Goal: Information Seeking & Learning: Learn about a topic

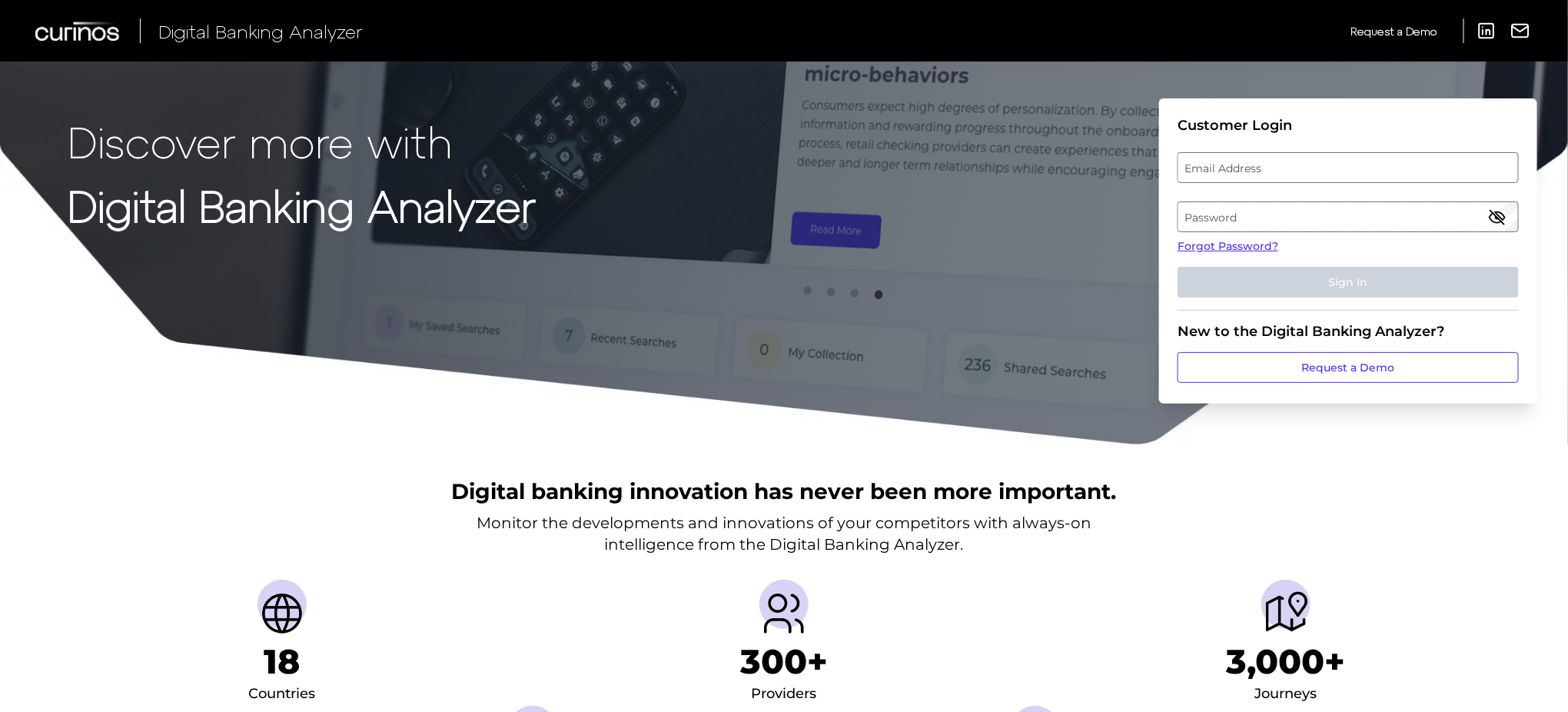
click at [1312, 155] on label "Email Address" at bounding box center [1347, 168] width 339 height 28
click at [1312, 155] on input "email" at bounding box center [1347, 168] width 341 height 31
type input "jason.milne@td.com"
click at [1235, 222] on label "Password" at bounding box center [1347, 217] width 339 height 28
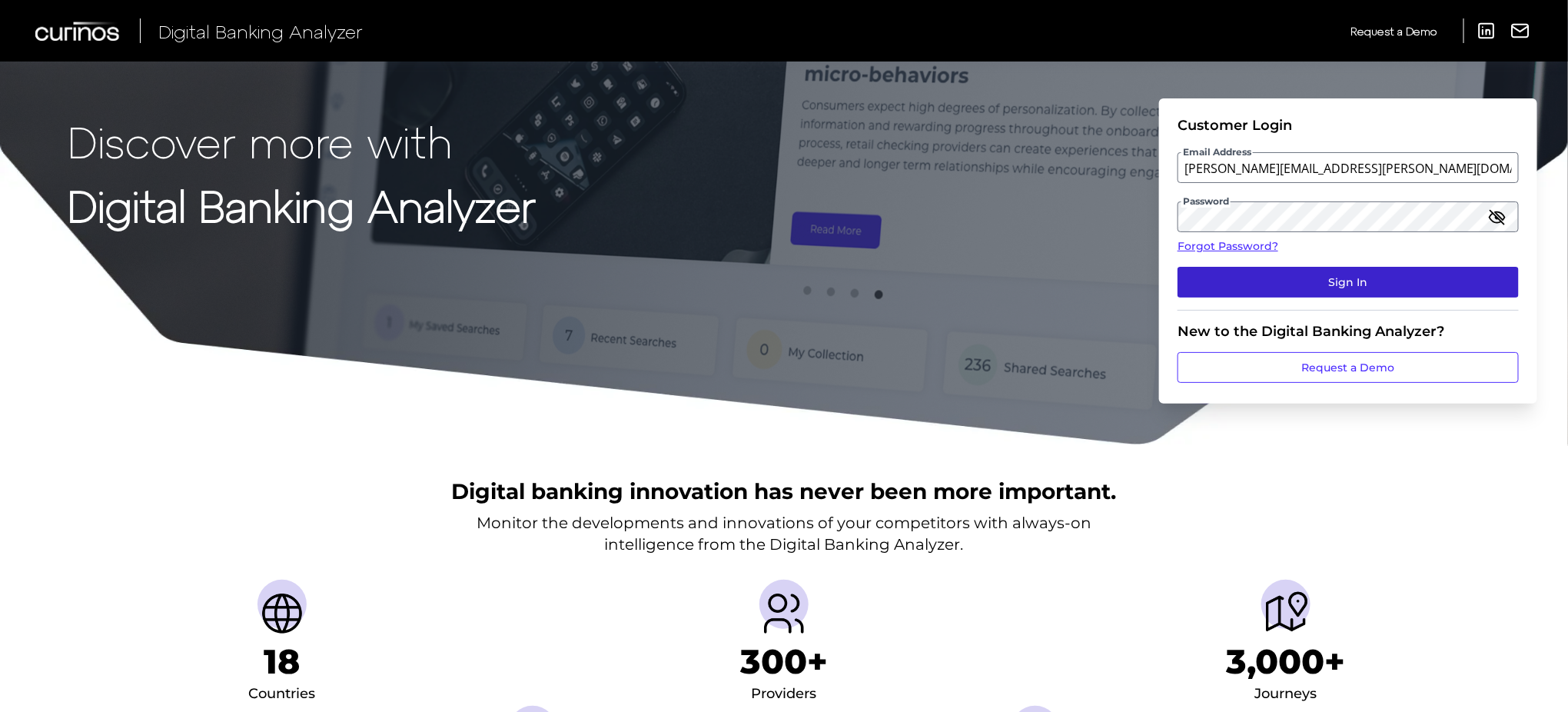
click at [1277, 277] on button "Sign In" at bounding box center [1347, 282] width 341 height 31
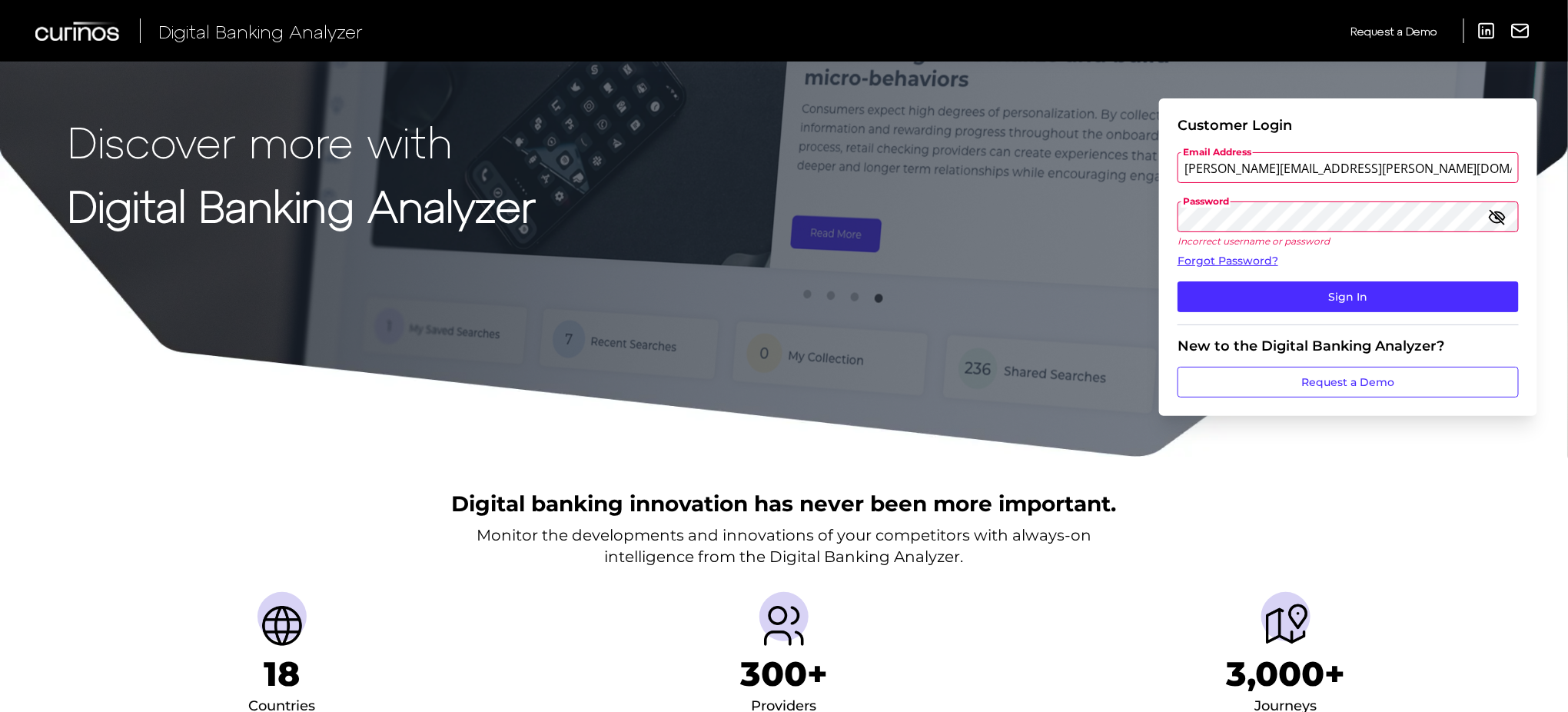
click at [1177, 281] on button "Sign In" at bounding box center [1347, 297] width 341 height 31
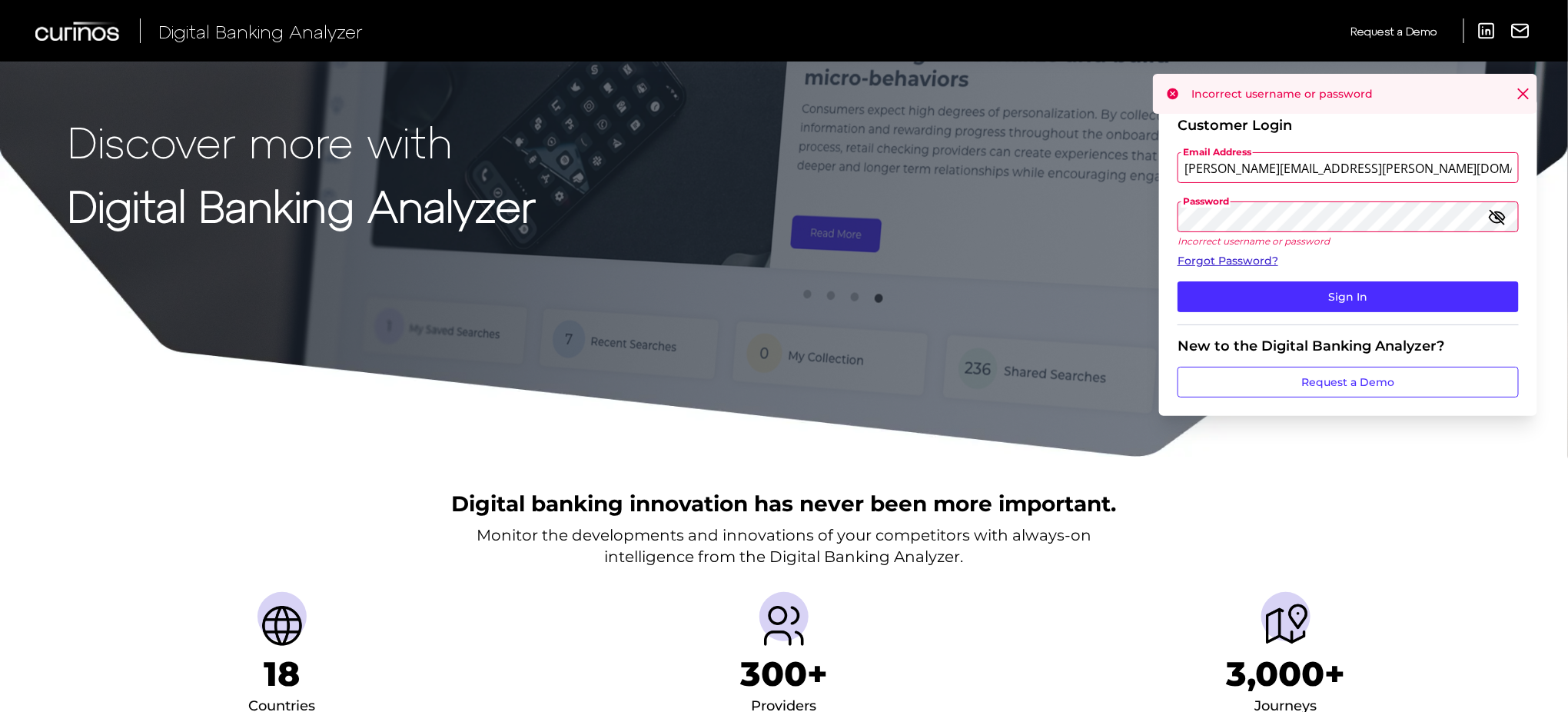
click at [1243, 253] on link "Forgot Password?" at bounding box center [1347, 260] width 341 height 16
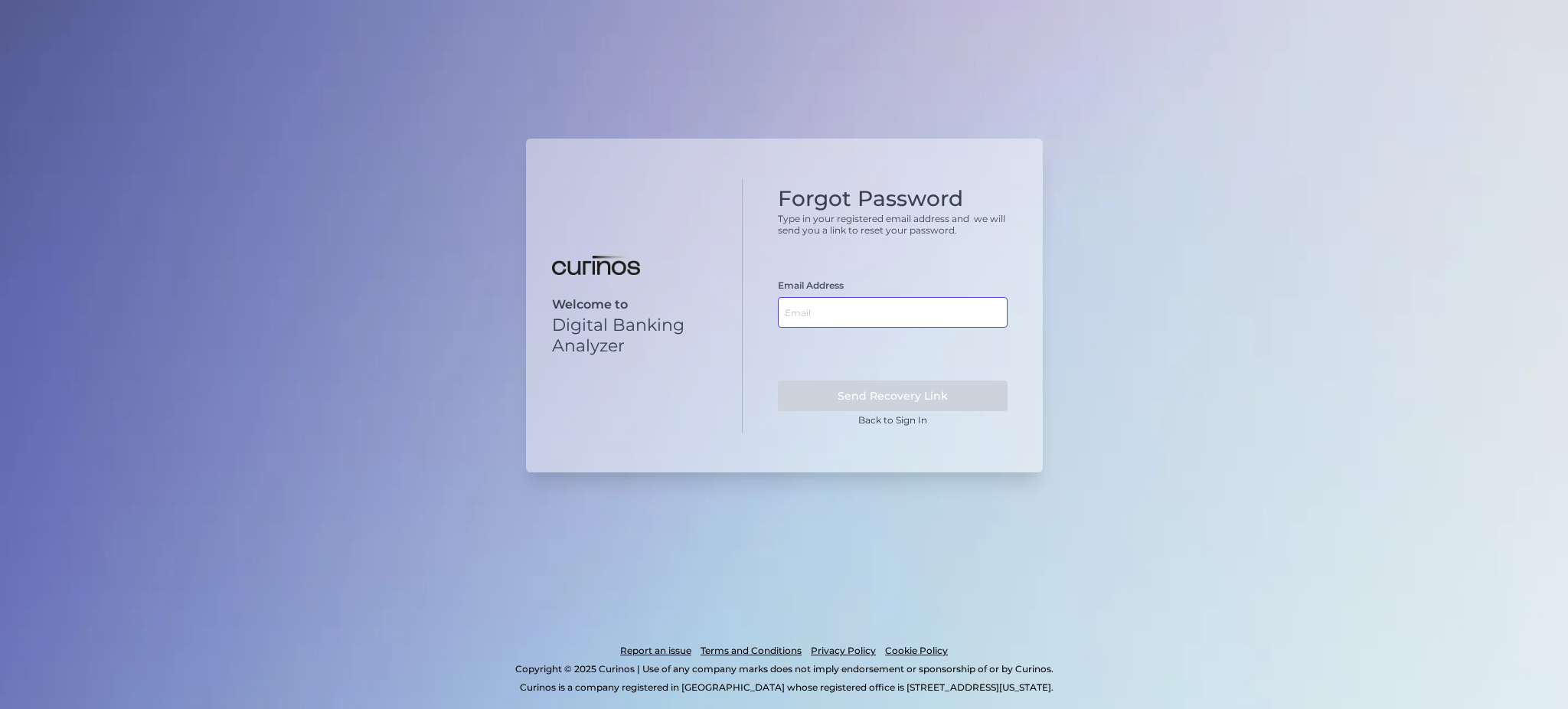
click at [838, 314] on input "text" at bounding box center [892, 313] width 230 height 31
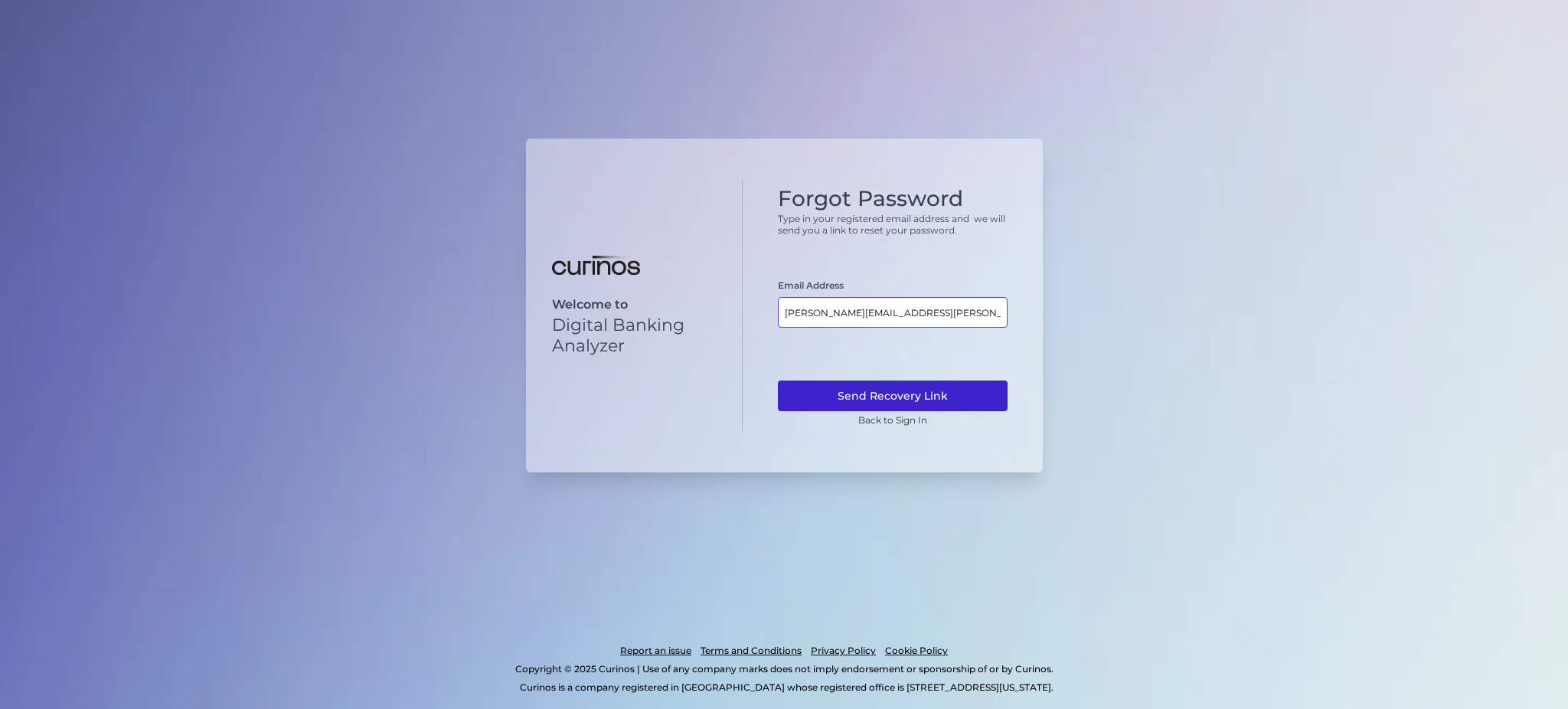
type input "jason.milne@td.com"
click at [895, 390] on button "Send Recovery Link" at bounding box center [892, 396] width 230 height 31
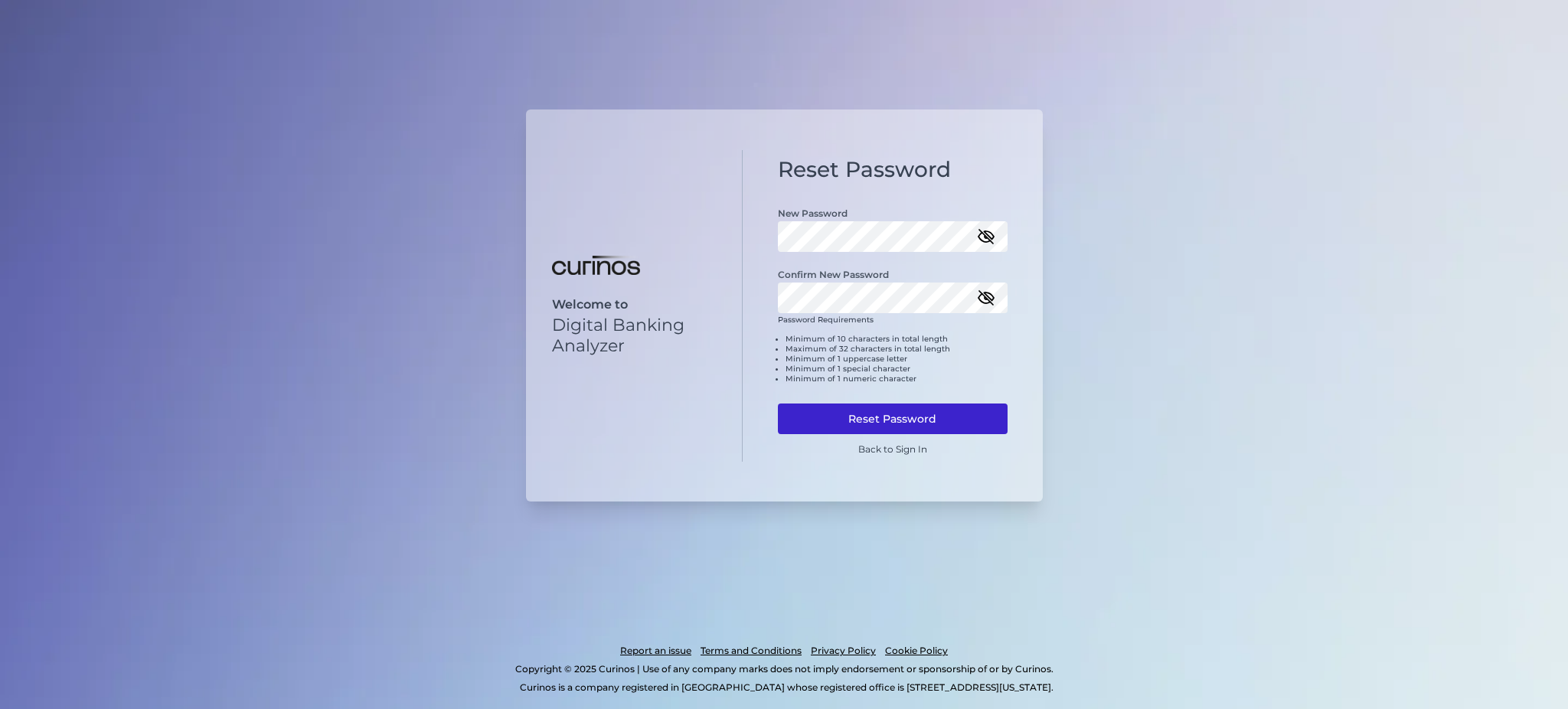
click at [875, 409] on button "Reset Password" at bounding box center [892, 419] width 230 height 31
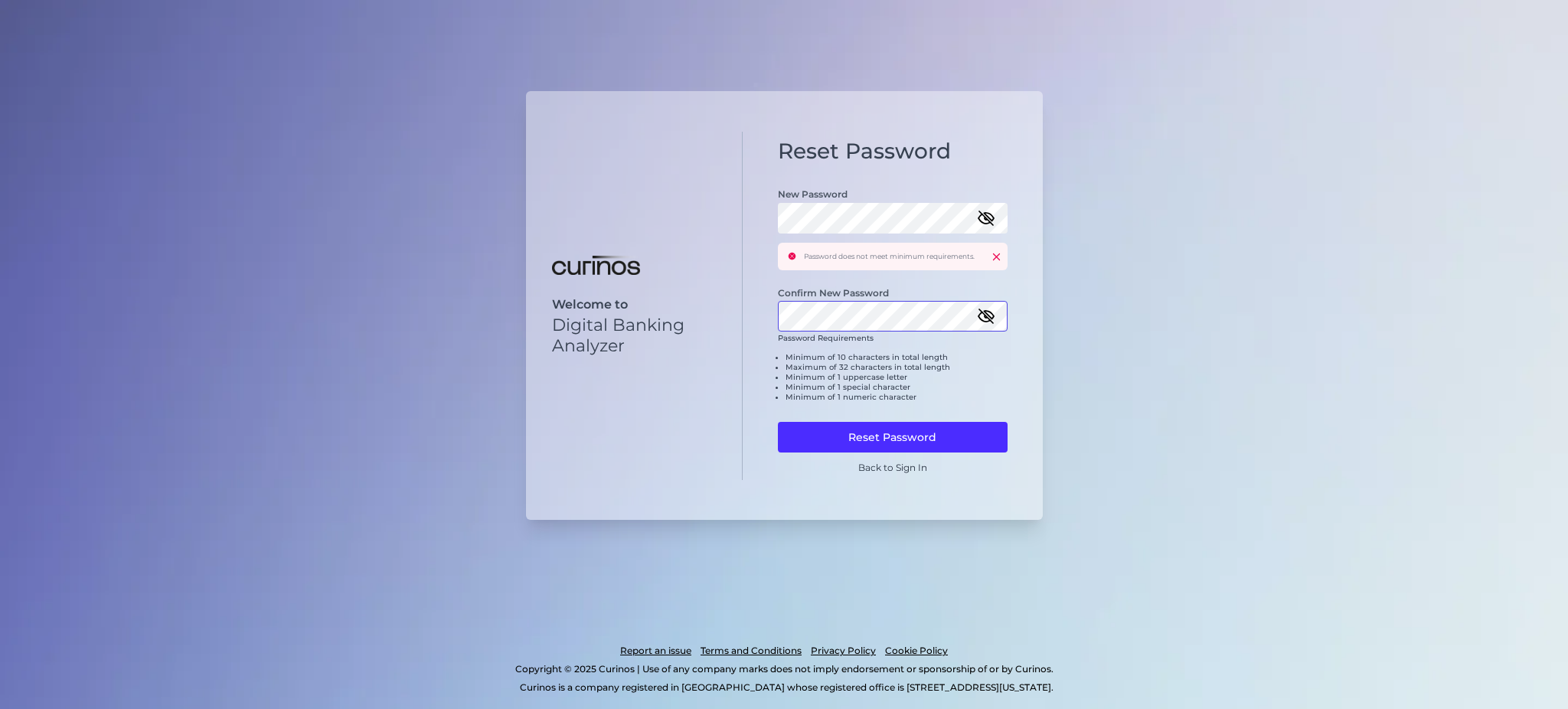
click button at bounding box center [996, 255] width 10 height 10
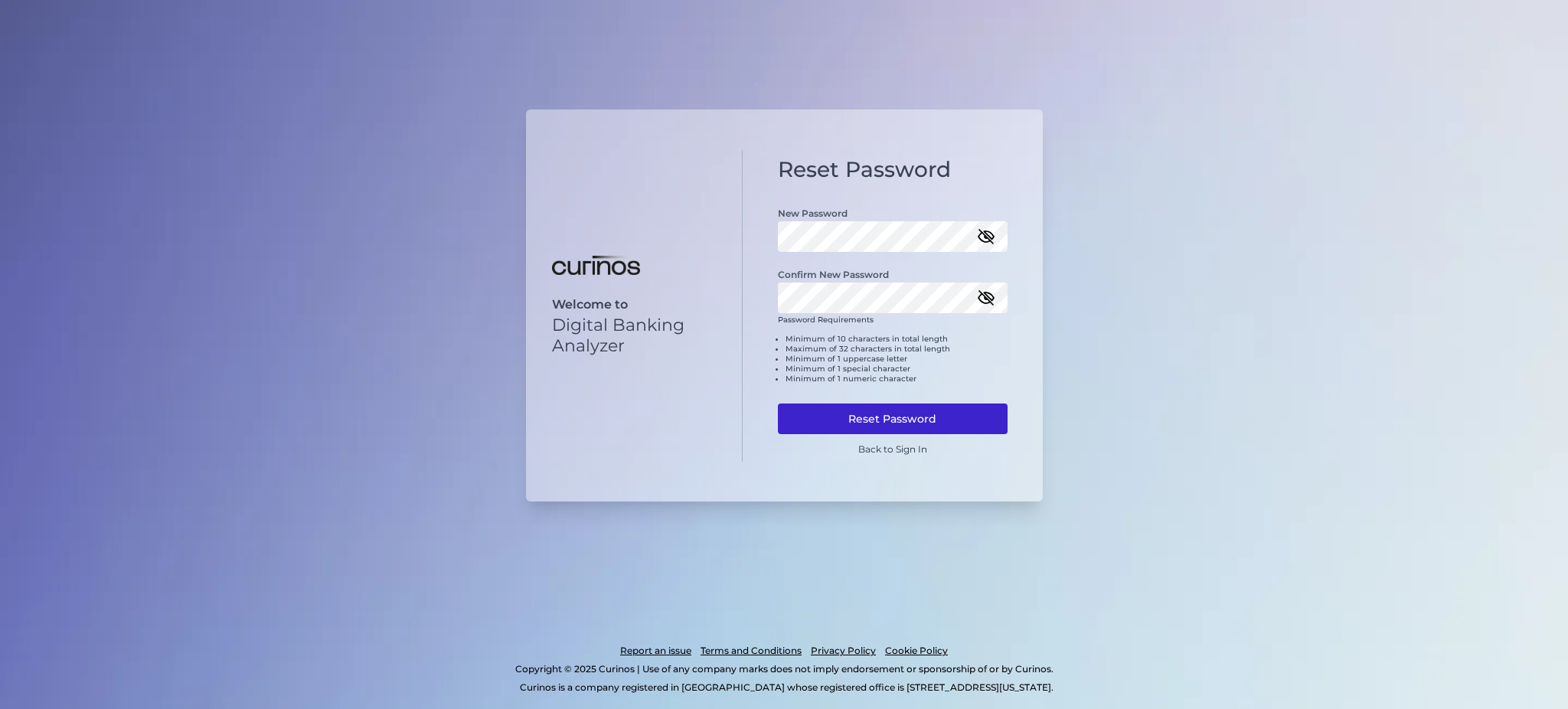
click at [889, 406] on button "Reset Password" at bounding box center [892, 419] width 230 height 31
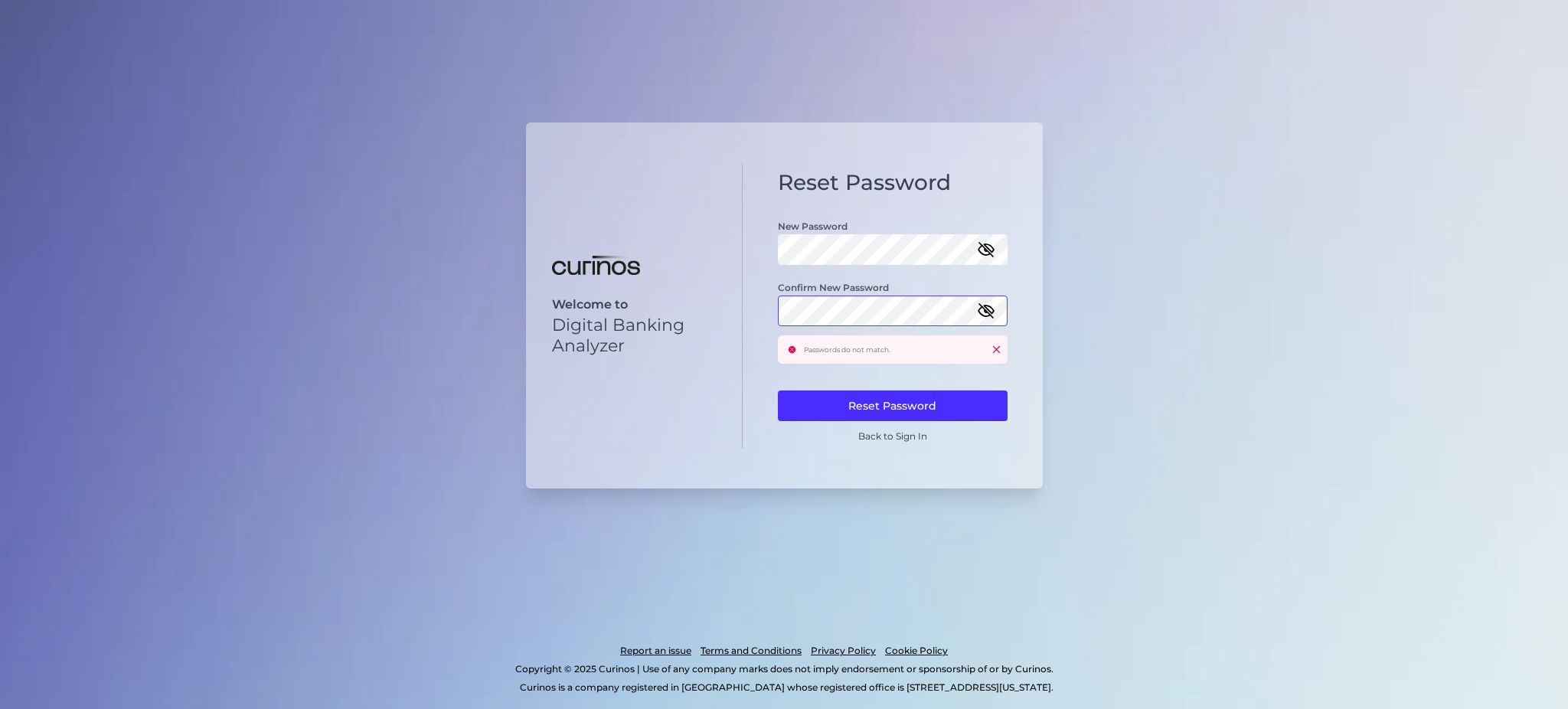
click button at bounding box center [996, 349] width 10 height 10
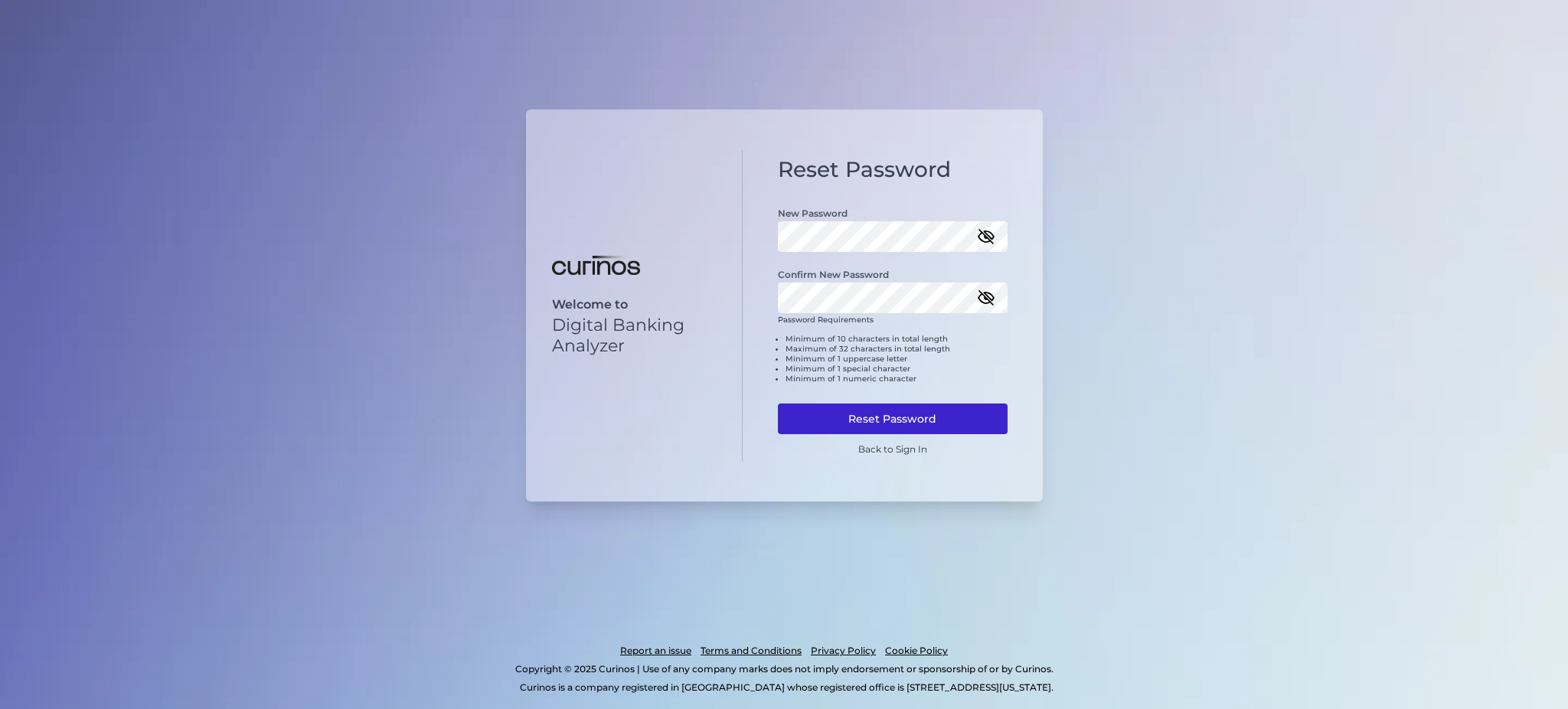
click at [864, 423] on button "Reset Password" at bounding box center [892, 419] width 230 height 31
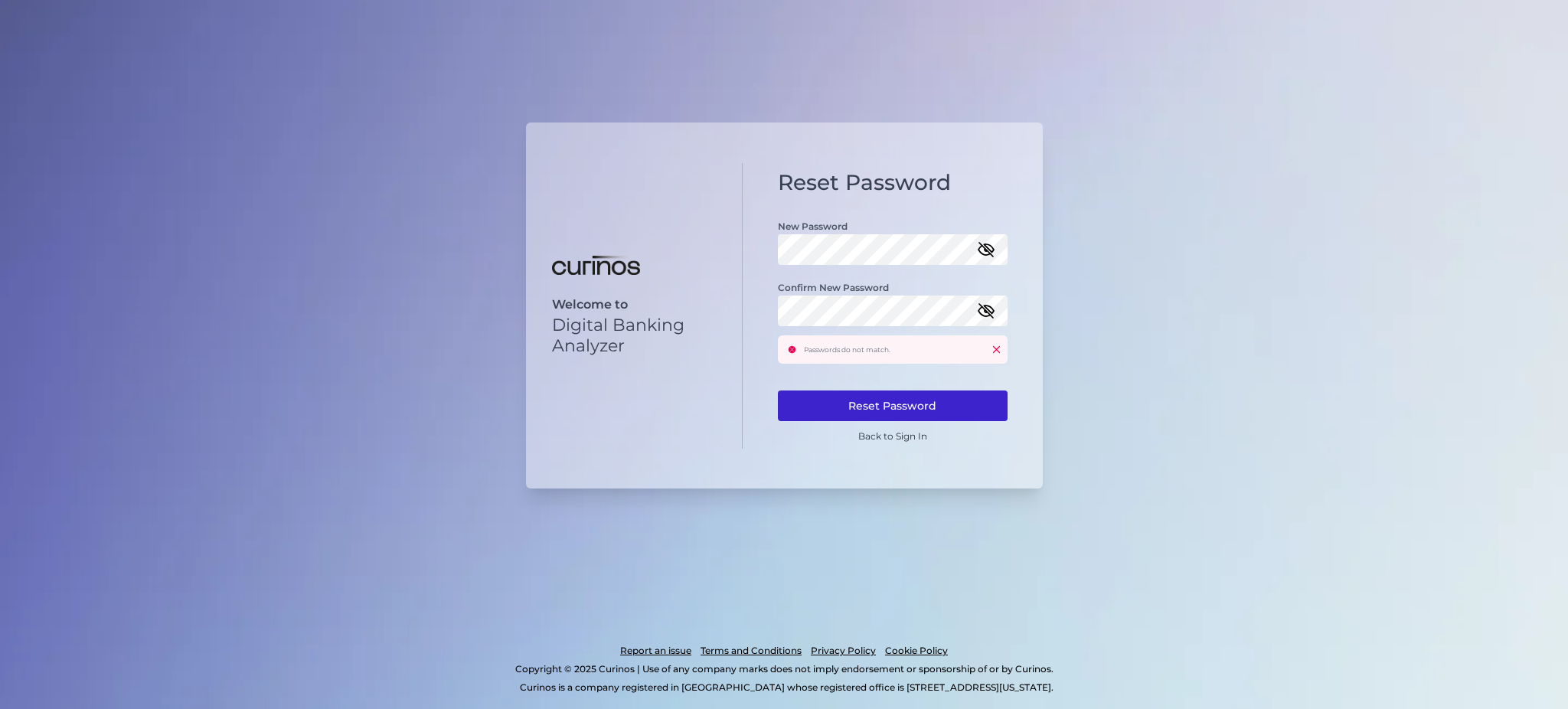
click at [853, 399] on button "Reset Password" at bounding box center [892, 406] width 230 height 31
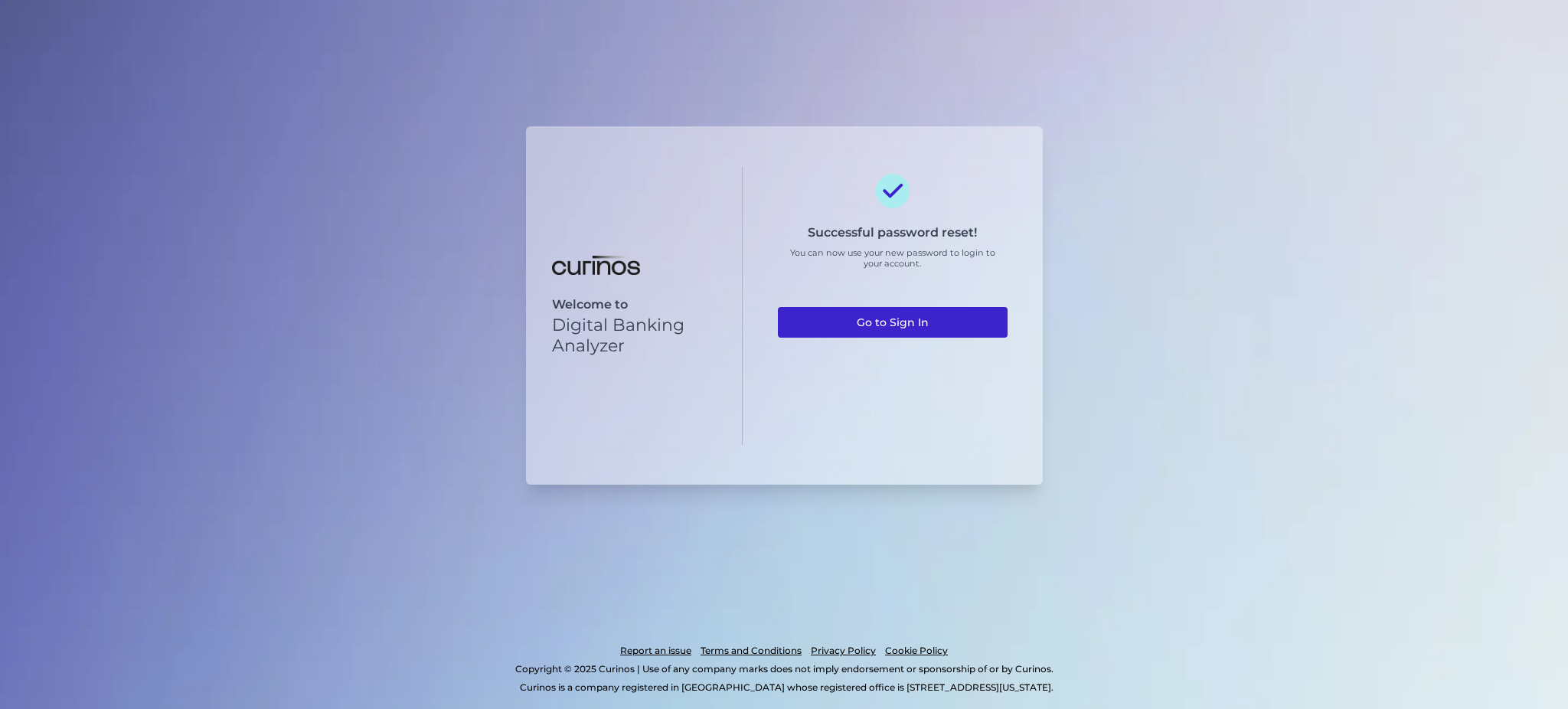
click at [909, 327] on link "Go to Sign In" at bounding box center [892, 323] width 230 height 31
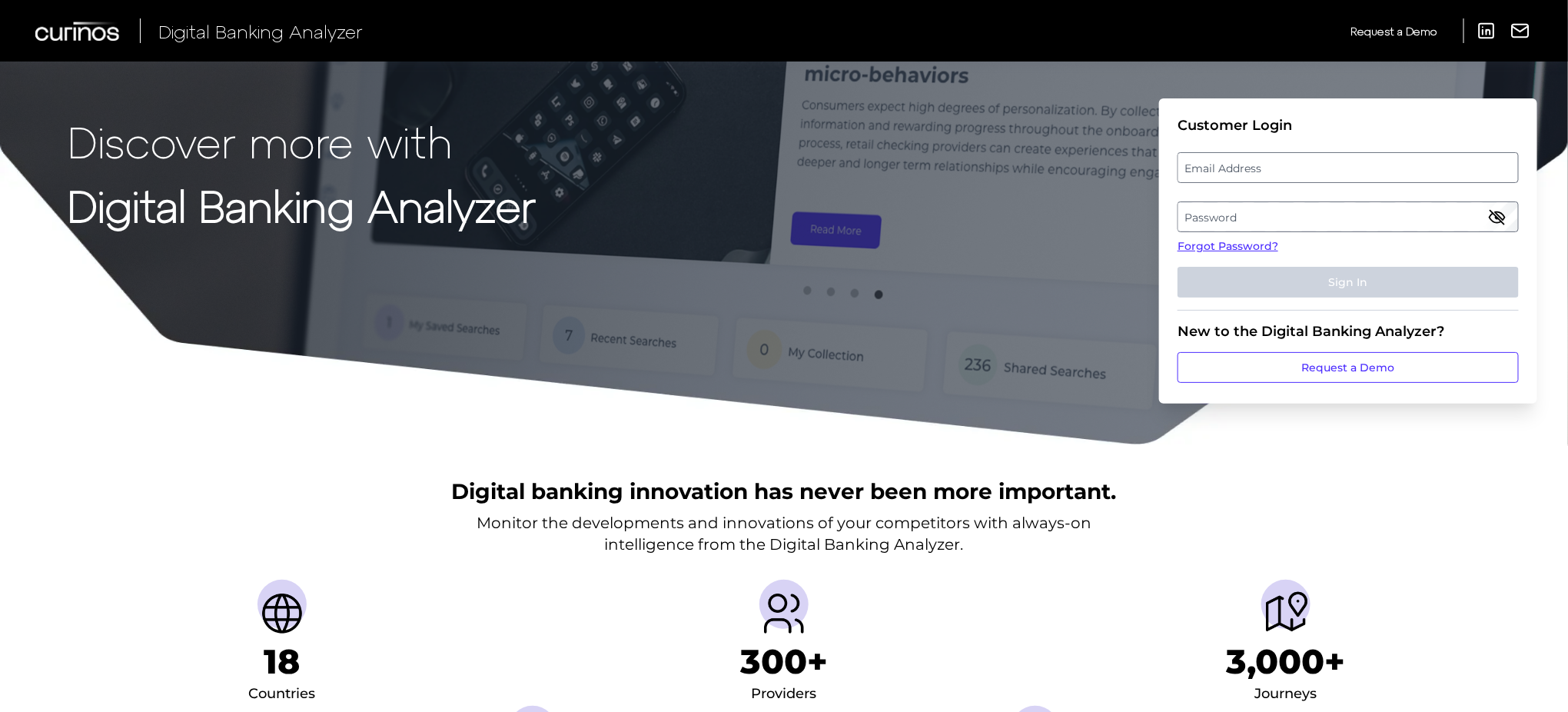
click at [1284, 155] on label "Email Address" at bounding box center [1347, 168] width 339 height 28
click at [1284, 155] on input "email" at bounding box center [1347, 168] width 341 height 31
type input "jason.milne@td.com"
click at [1279, 198] on fieldset "Customer Login Email Address jason.milne@td.com Password Forgot Password? Sign …" at bounding box center [1347, 213] width 341 height 194
click at [1255, 218] on label "Password" at bounding box center [1347, 217] width 339 height 28
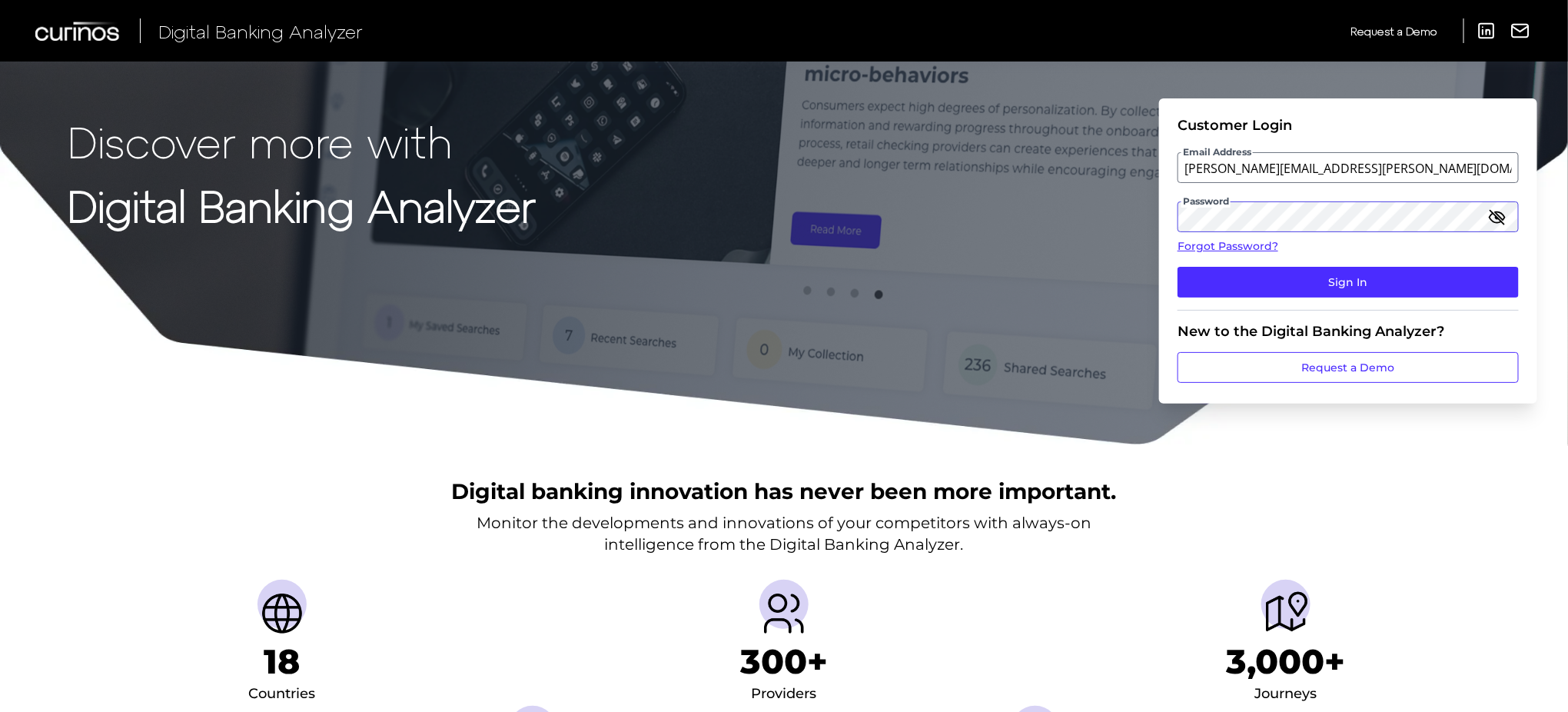
click at [1177, 267] on button "Sign In" at bounding box center [1347, 282] width 341 height 31
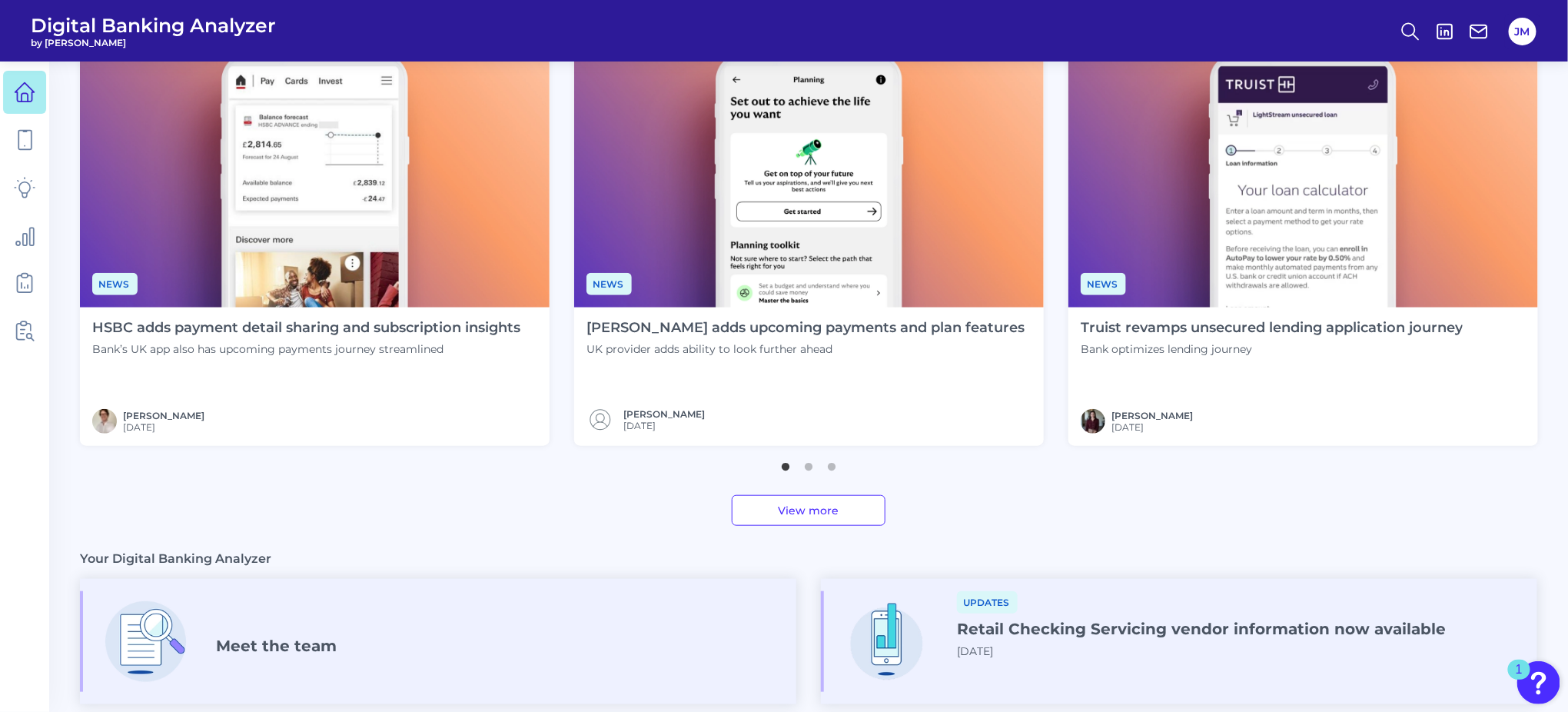
scroll to position [429, 0]
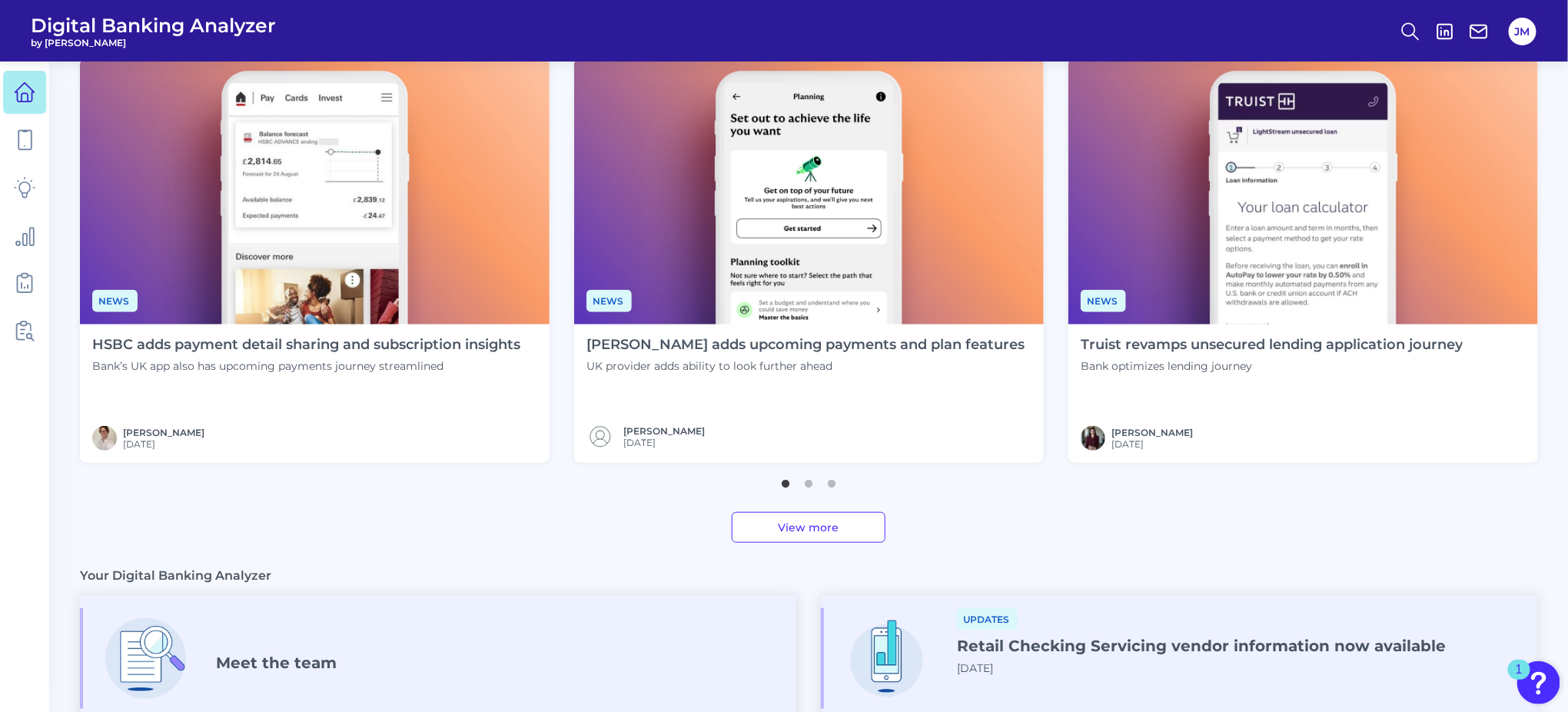
click at [363, 176] on img at bounding box center [315, 192] width 469 height 264
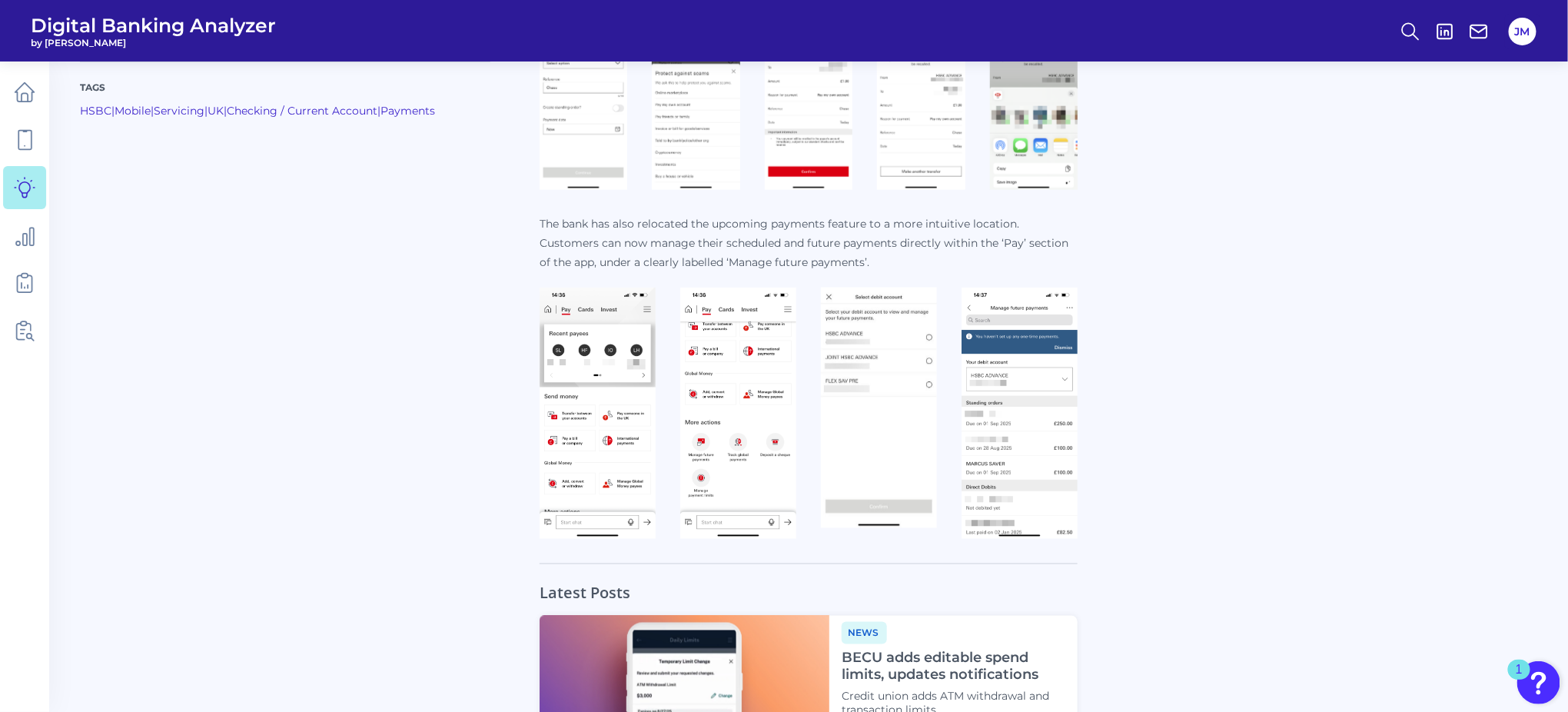
scroll to position [1073, 0]
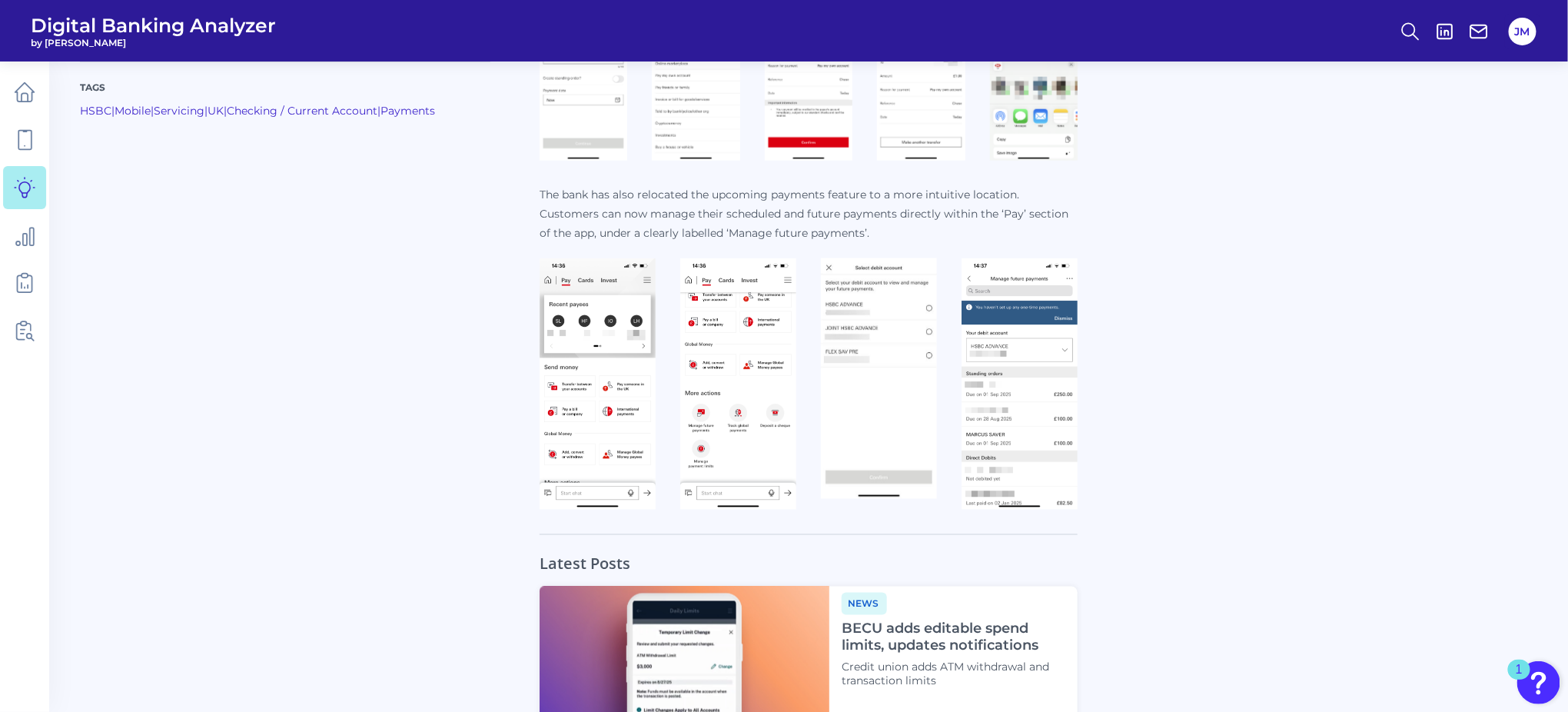
click at [880, 329] on img at bounding box center [878, 378] width 116 height 240
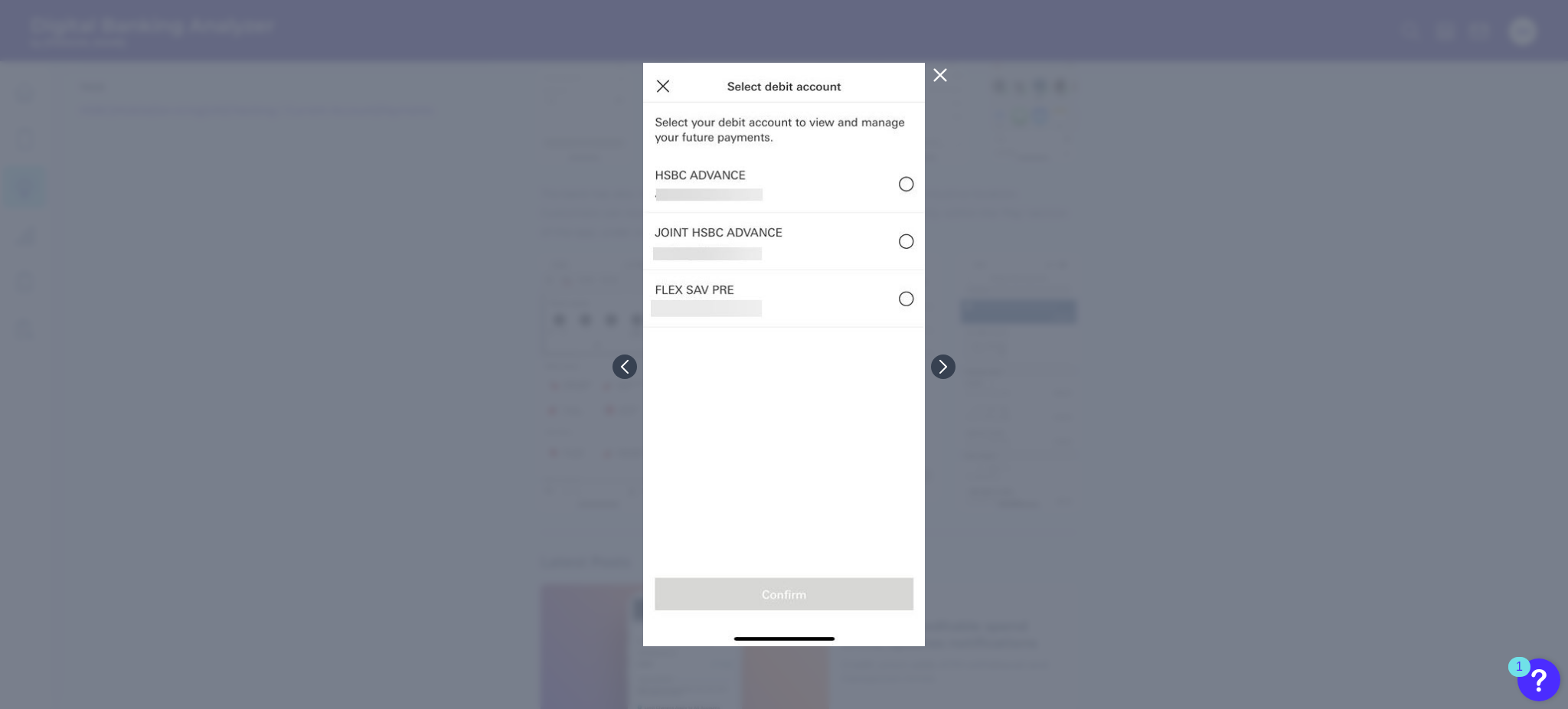
click at [942, 78] on icon at bounding box center [940, 75] width 19 height 19
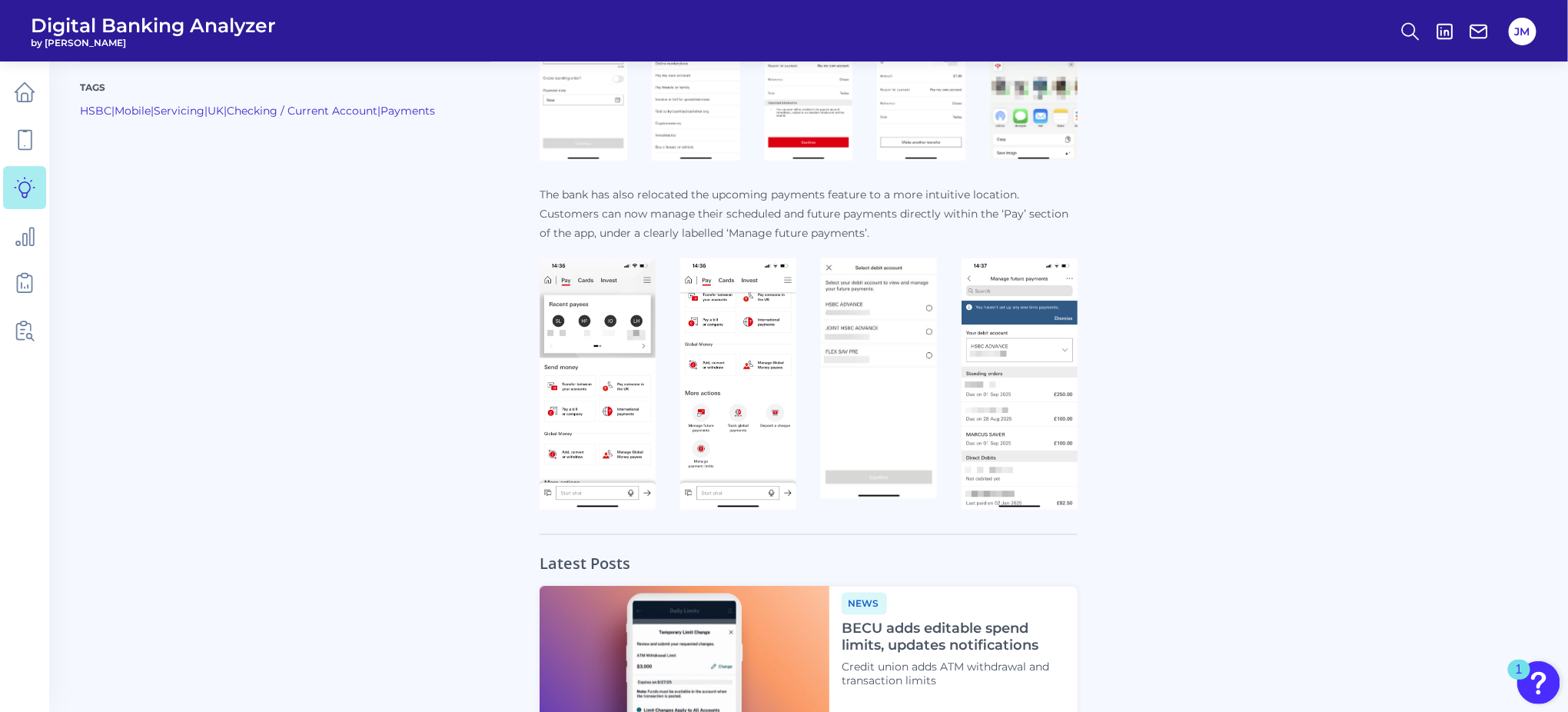
click at [730, 328] on img at bounding box center [737, 383] width 116 height 251
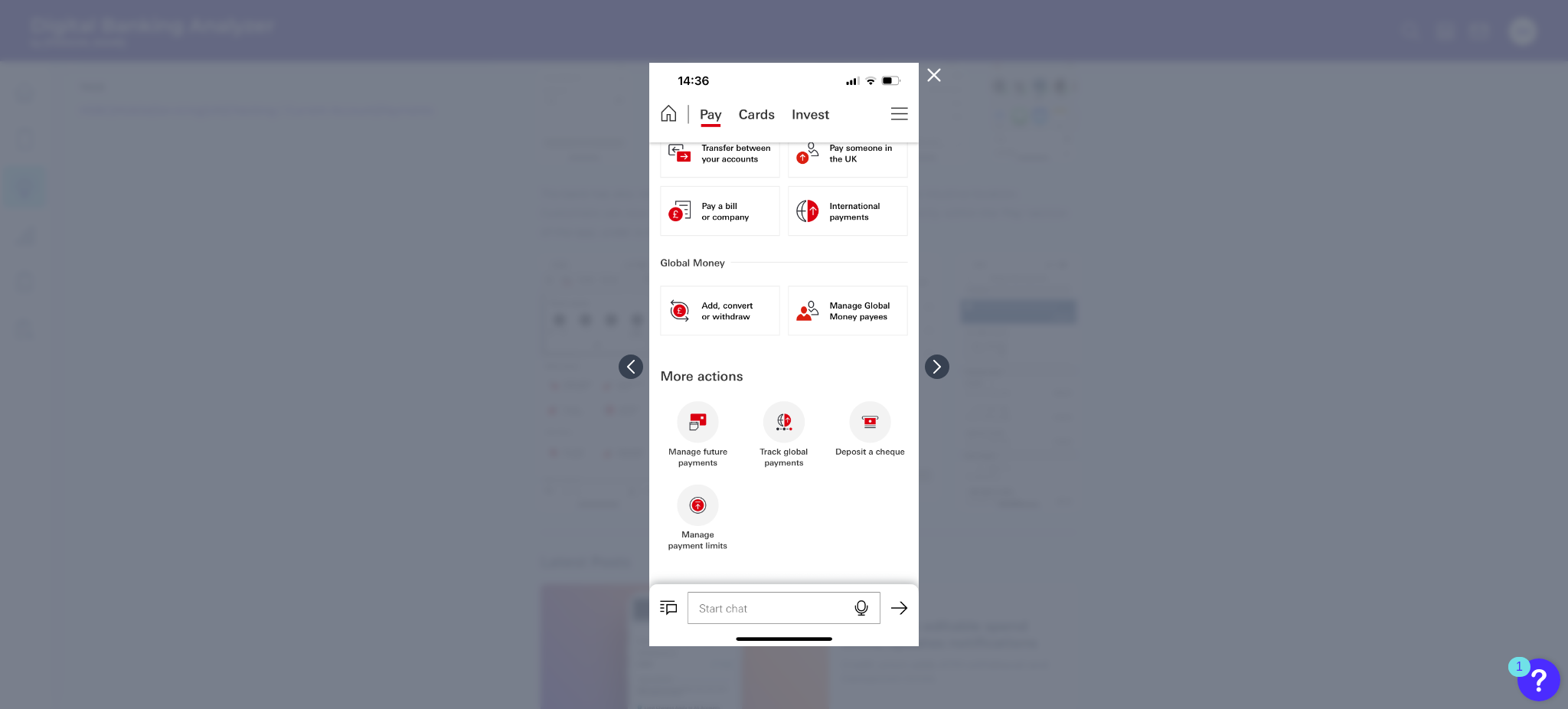
click at [933, 74] on icon at bounding box center [934, 75] width 12 height 12
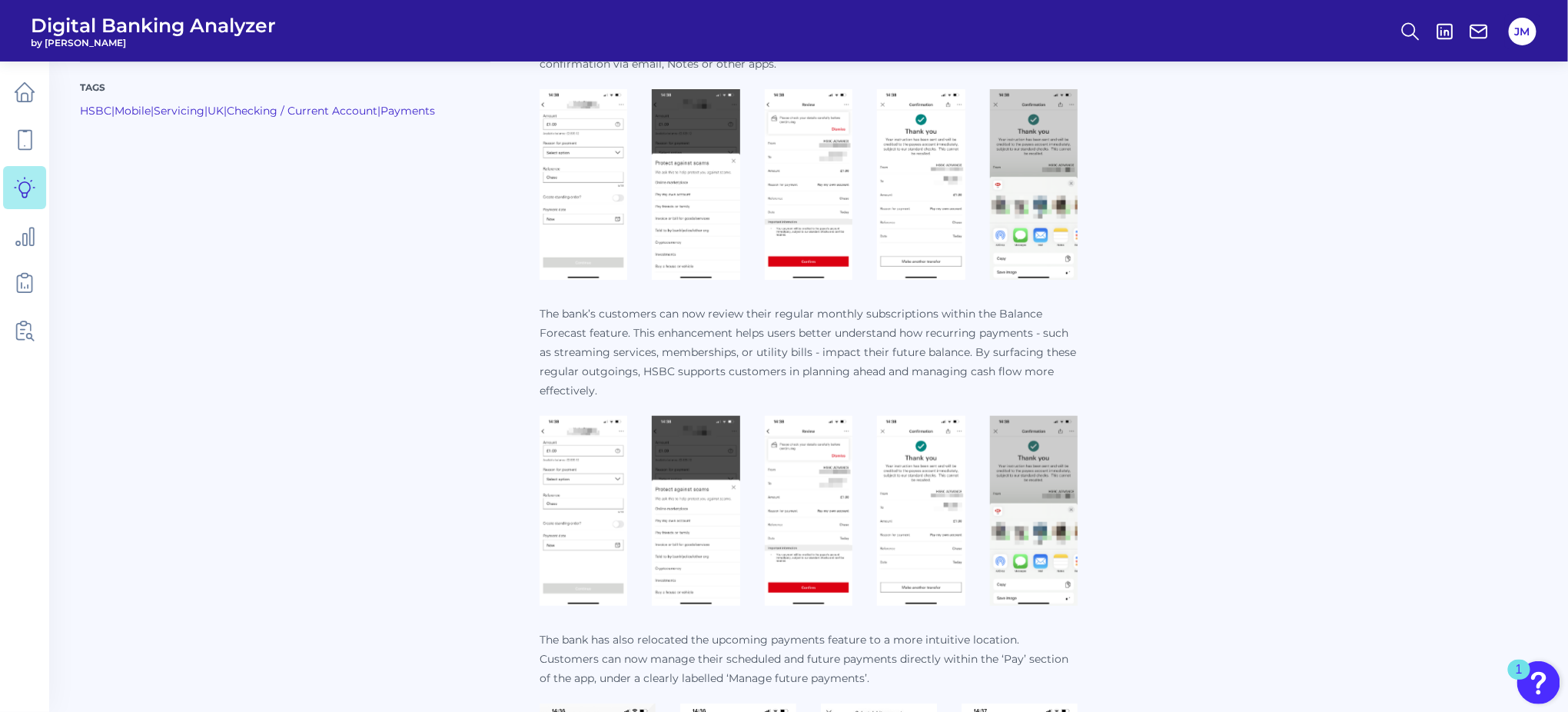
scroll to position [728, 0]
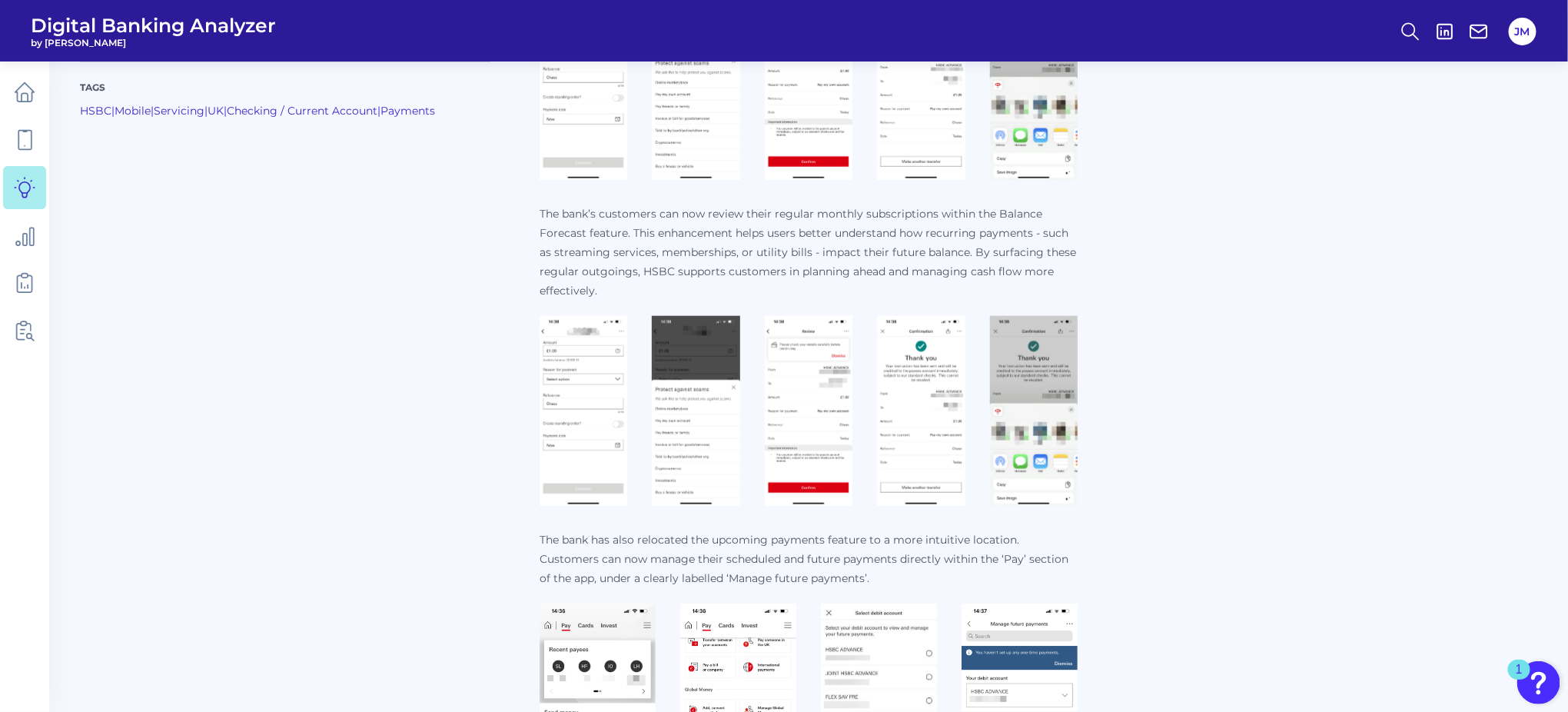
click at [910, 379] on img at bounding box center [921, 411] width 88 height 190
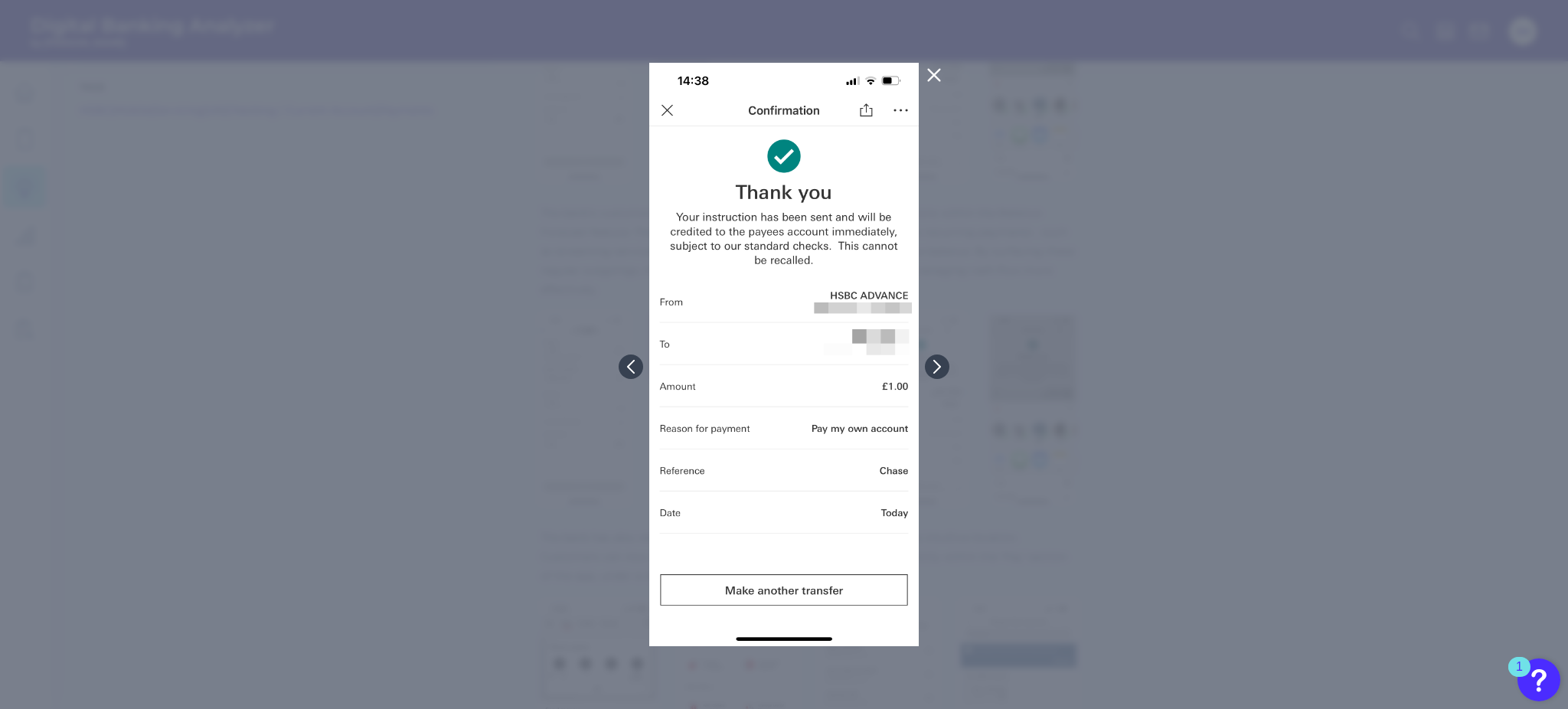
click at [926, 80] on icon at bounding box center [934, 75] width 19 height 19
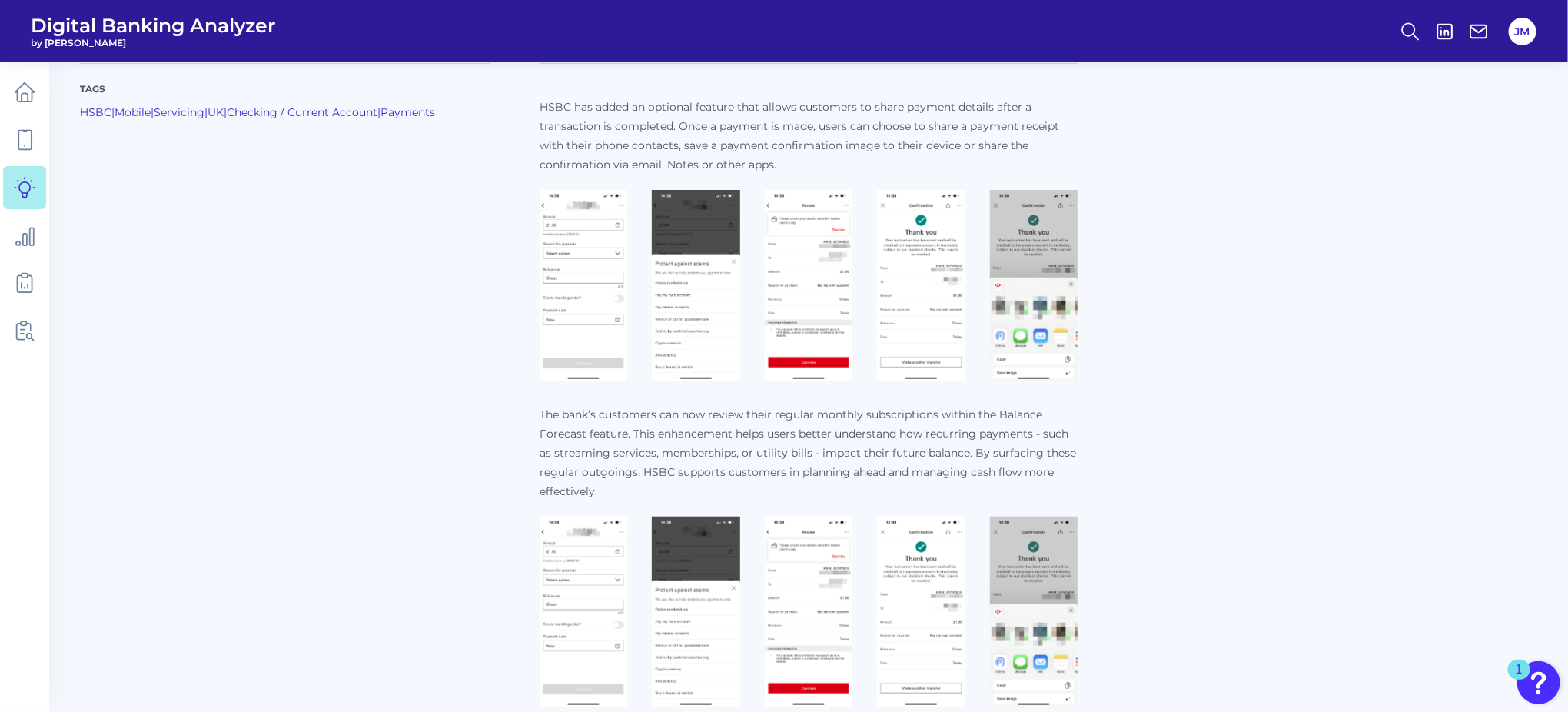
scroll to position [474, 0]
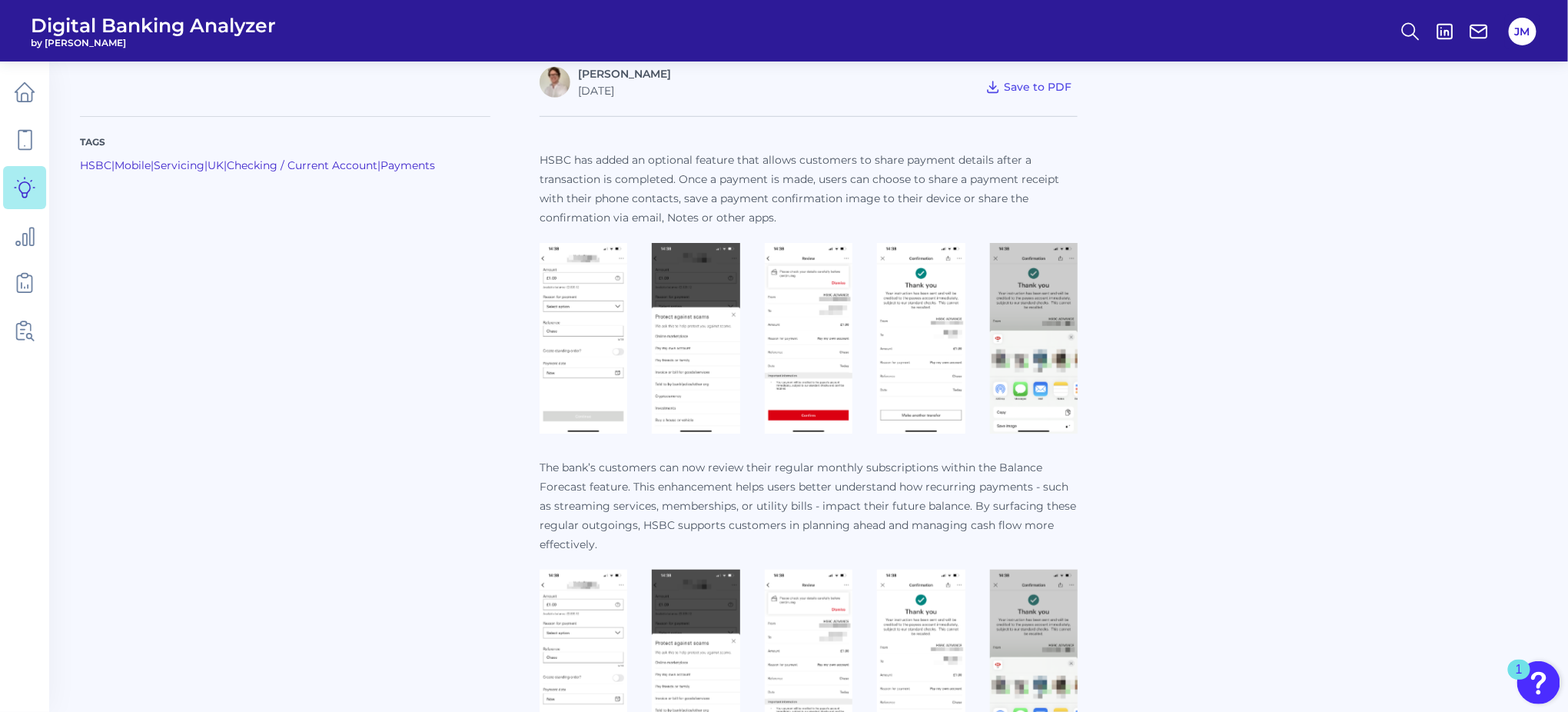
click at [592, 344] on img at bounding box center [583, 338] width 88 height 190
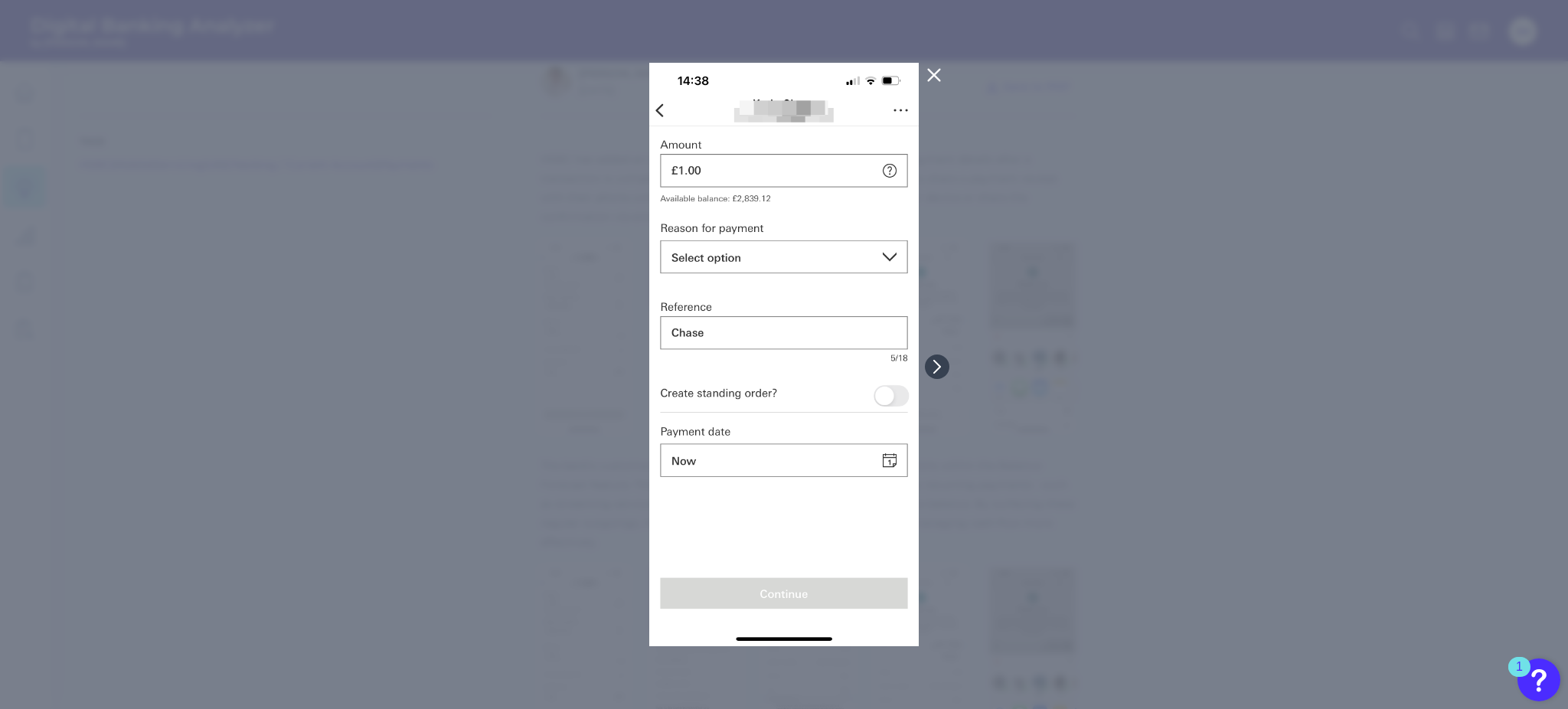
click at [931, 72] on icon at bounding box center [934, 75] width 12 height 12
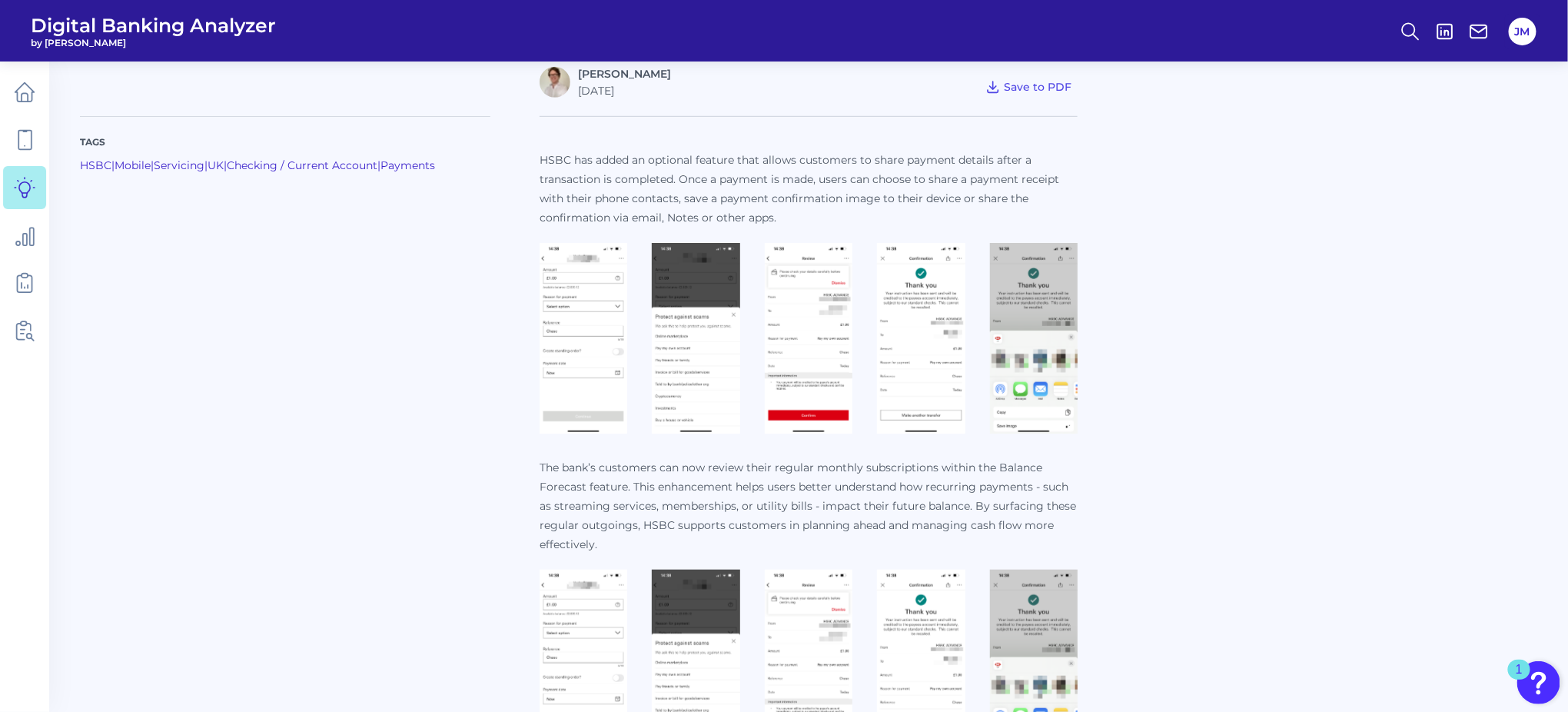
click at [720, 317] on img at bounding box center [695, 338] width 88 height 190
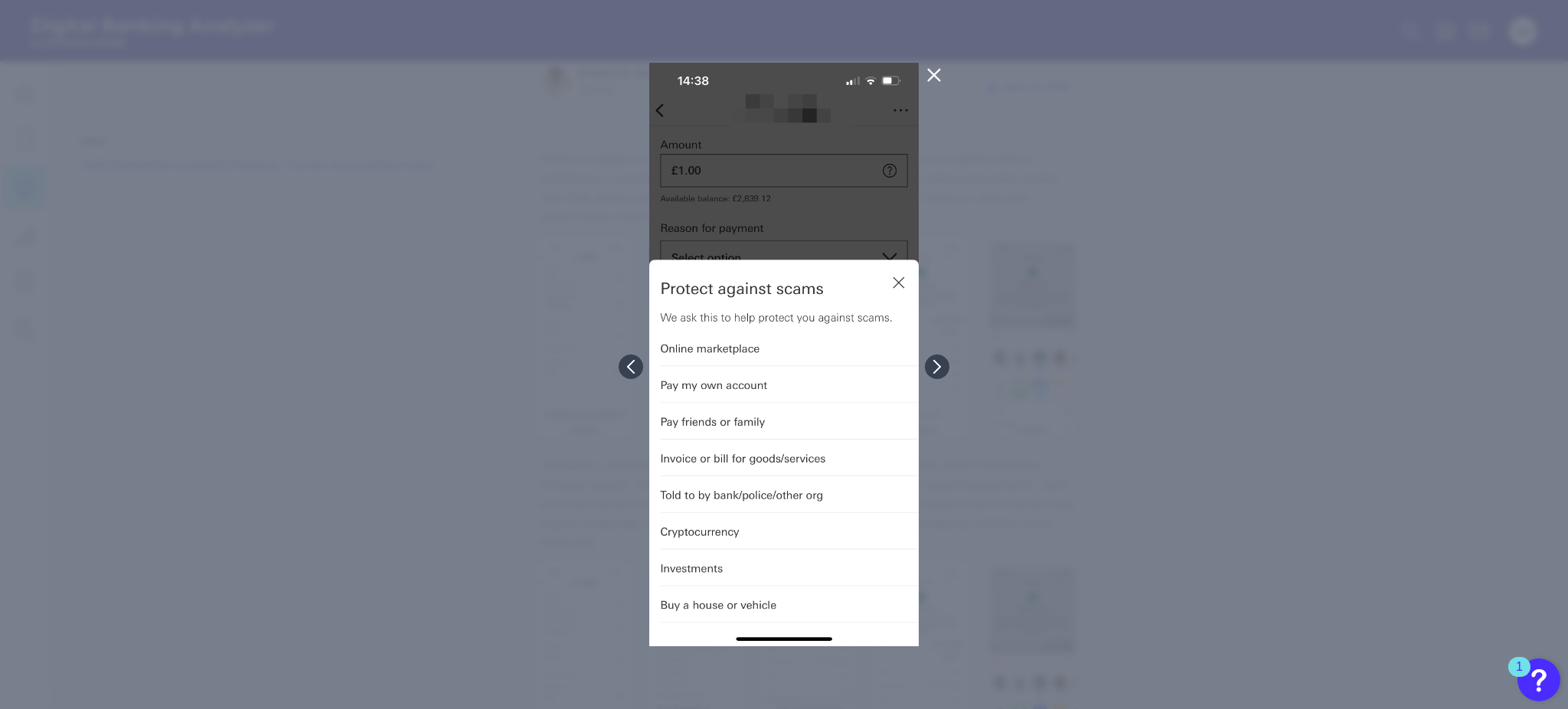
click at [993, 224] on div at bounding box center [784, 354] width 1568 height 709
click at [925, 70] on icon at bounding box center [934, 75] width 19 height 19
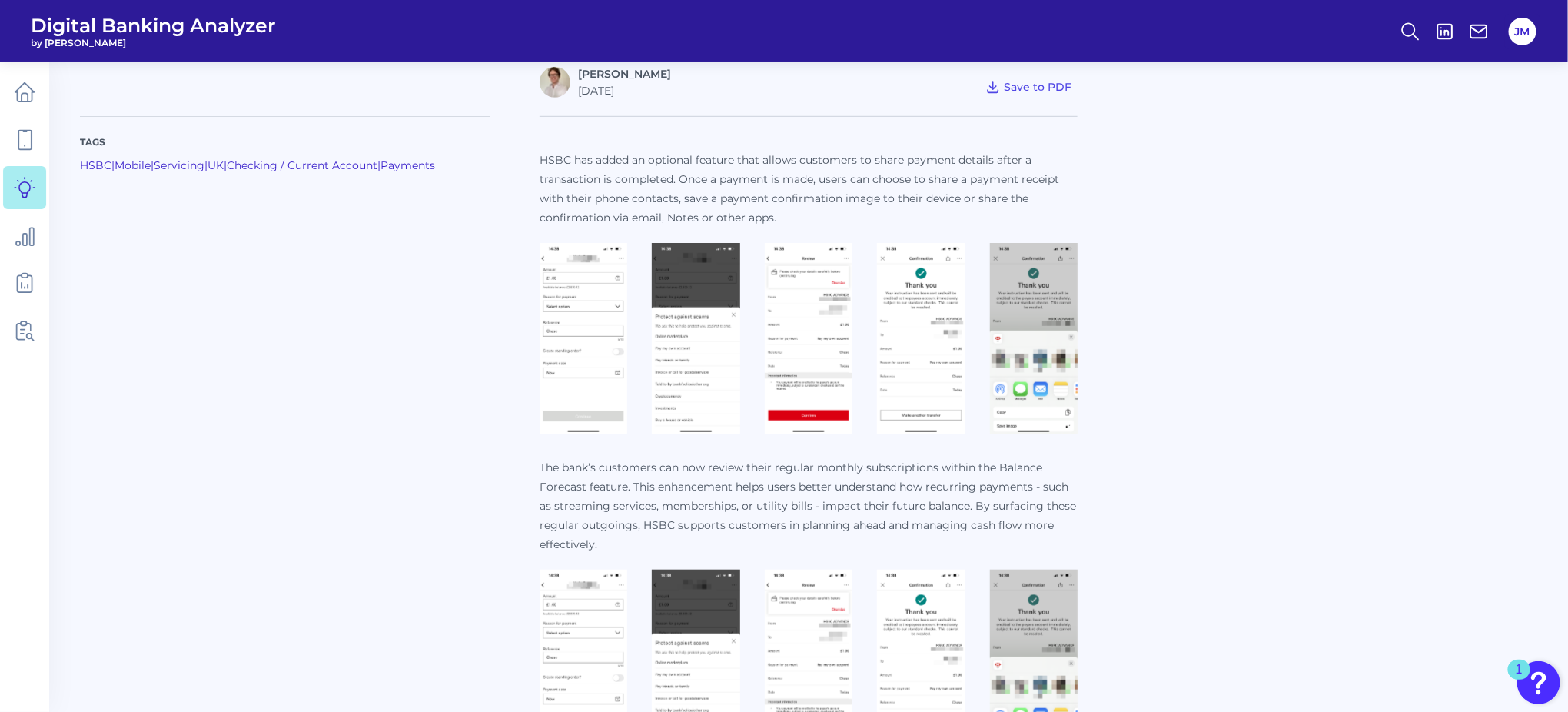
click at [910, 277] on img at bounding box center [921, 338] width 88 height 190
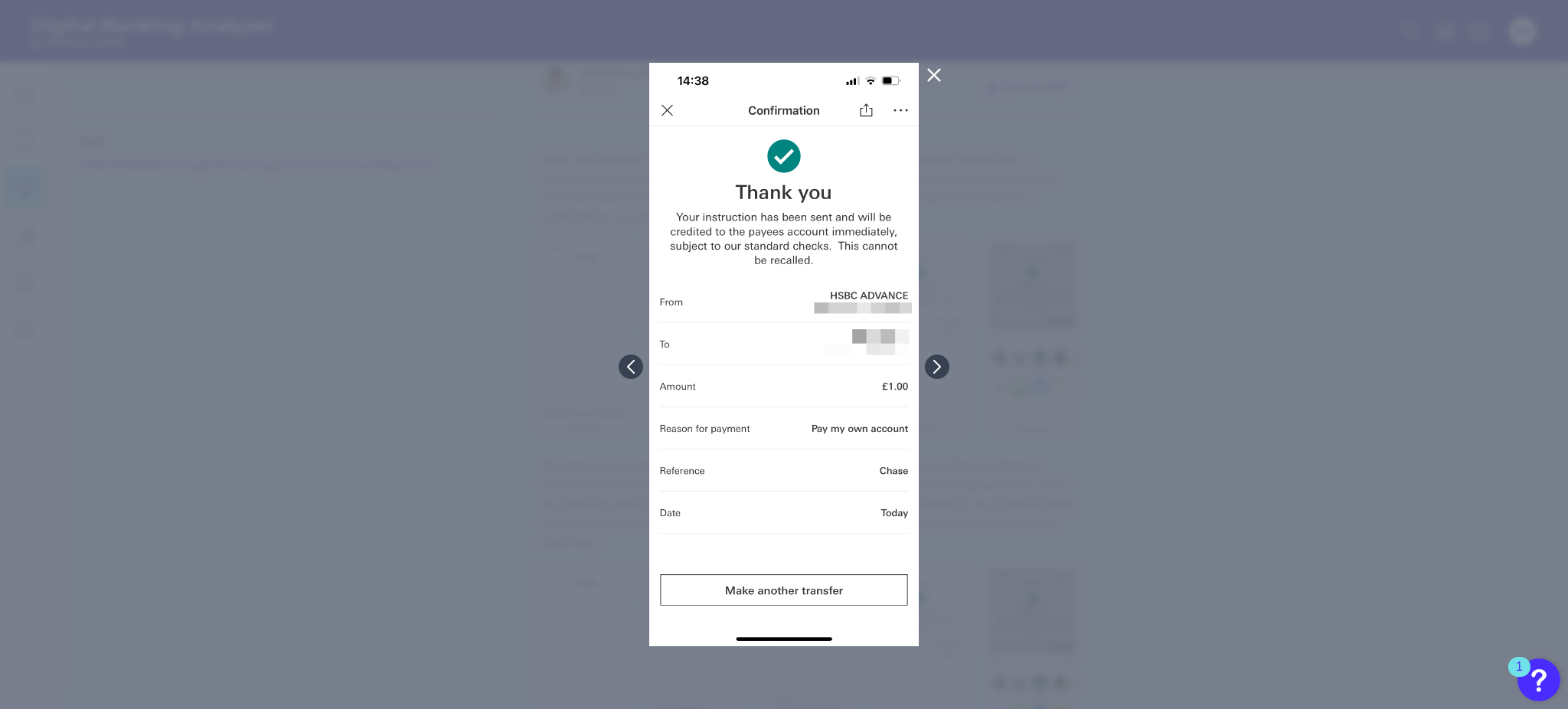
click at [925, 75] on icon at bounding box center [934, 75] width 19 height 19
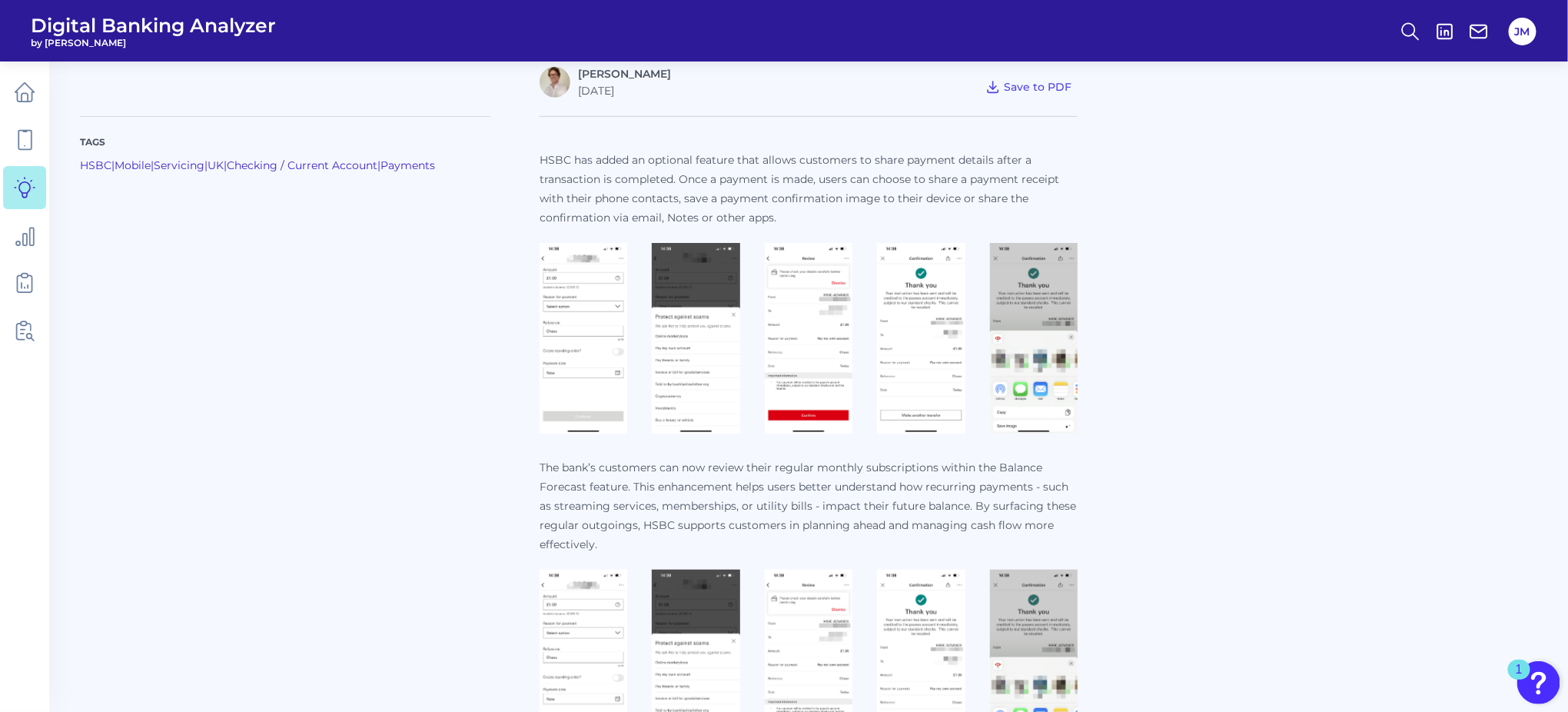
click at [822, 647] on img at bounding box center [808, 665] width 88 height 190
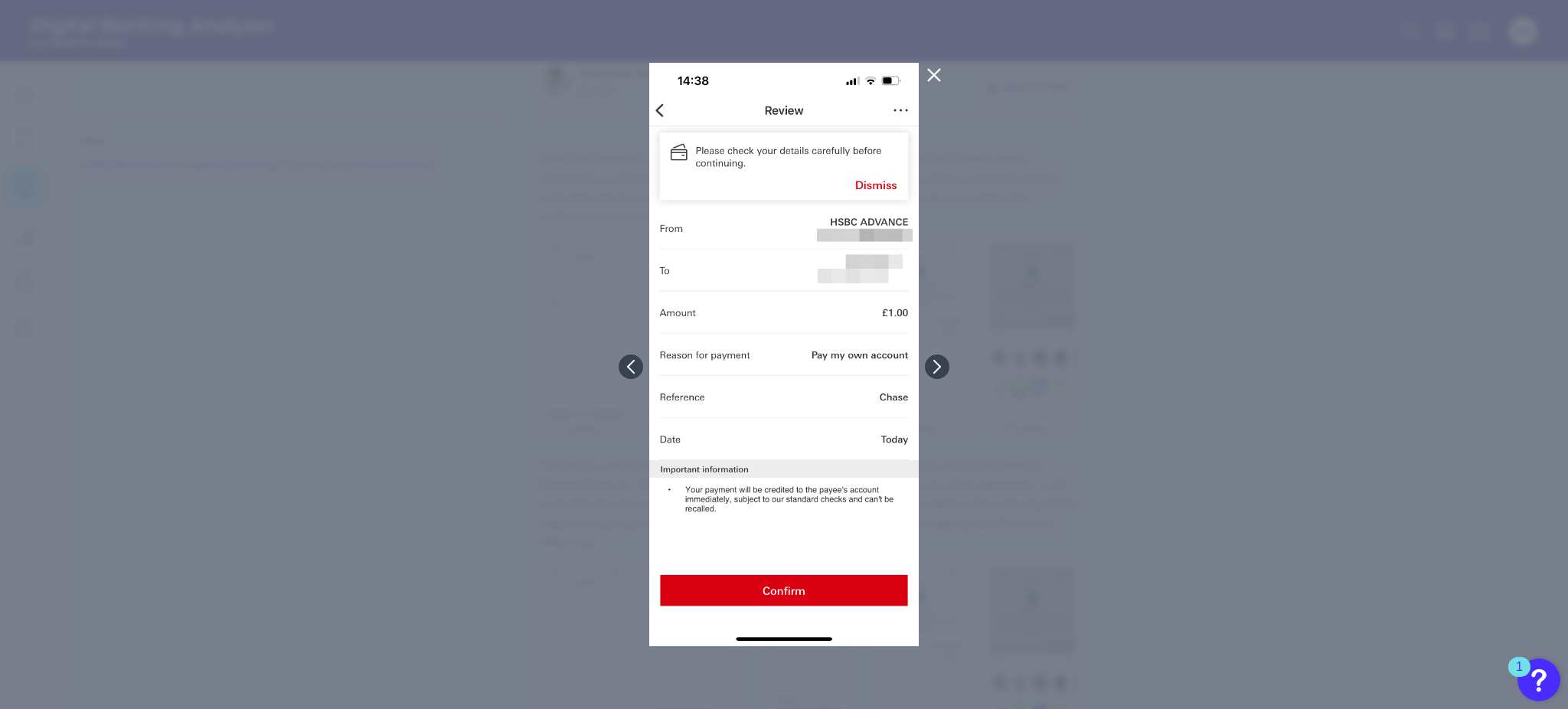
click at [932, 78] on icon at bounding box center [934, 75] width 12 height 12
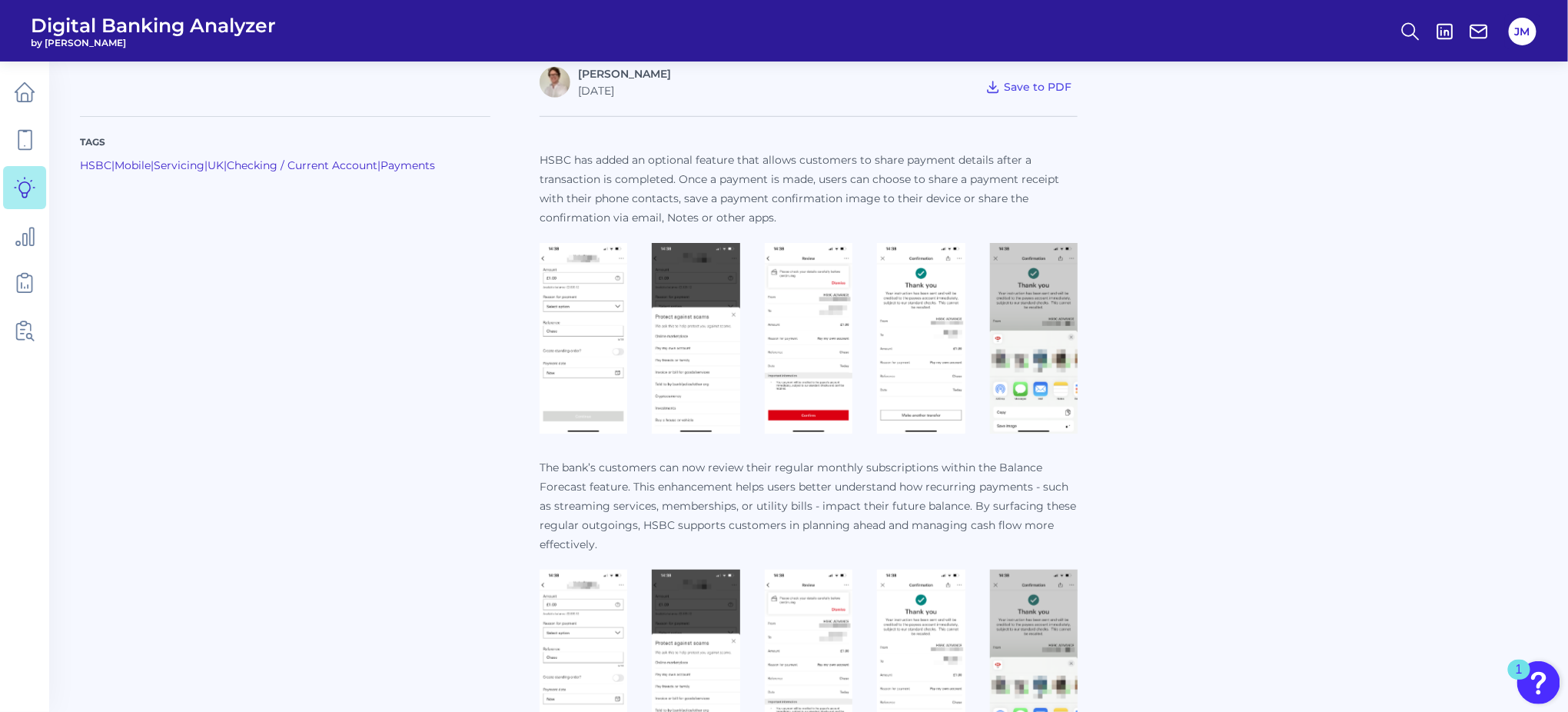
click at [894, 602] on img at bounding box center [921, 665] width 88 height 190
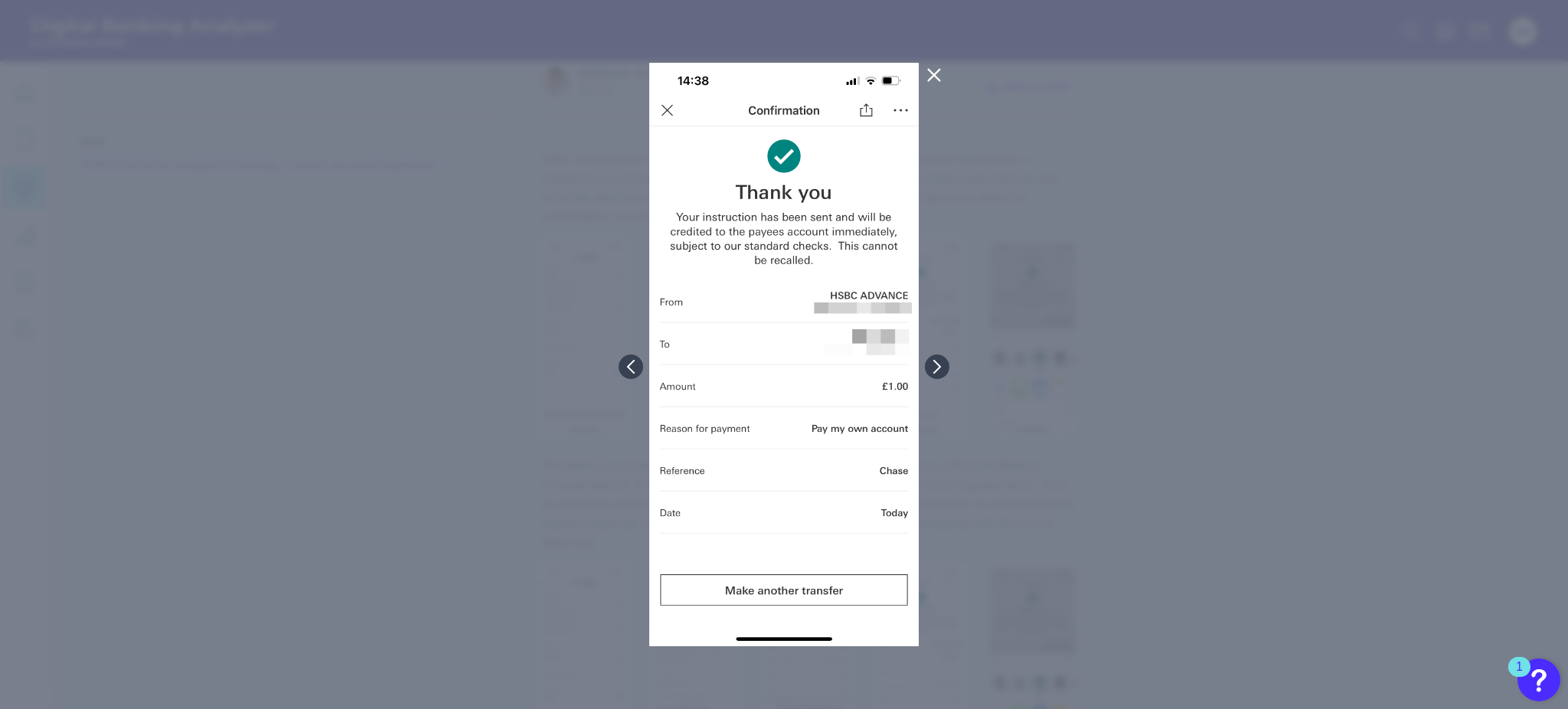
click at [933, 64] on button at bounding box center [934, 75] width 31 height 25
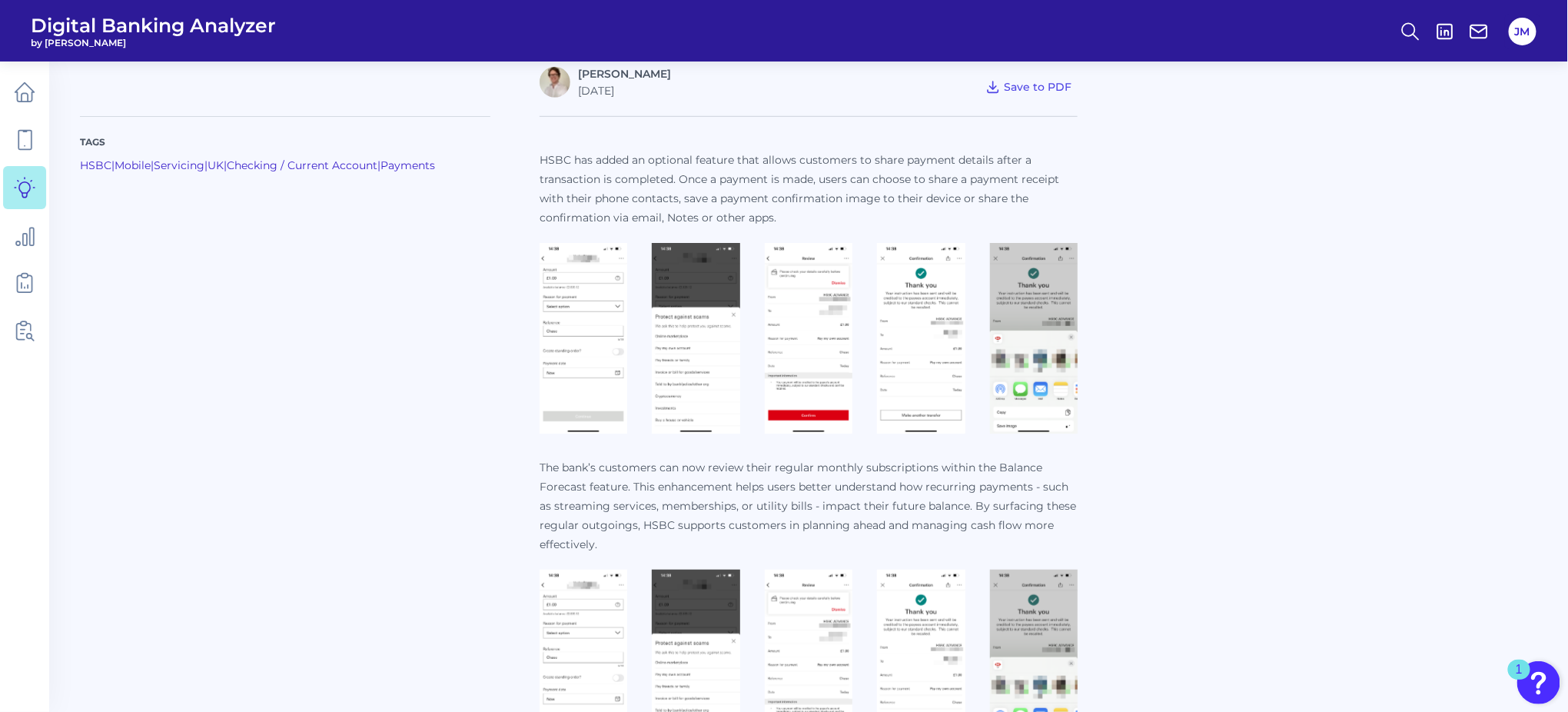
click at [1059, 631] on img at bounding box center [1033, 665] width 88 height 190
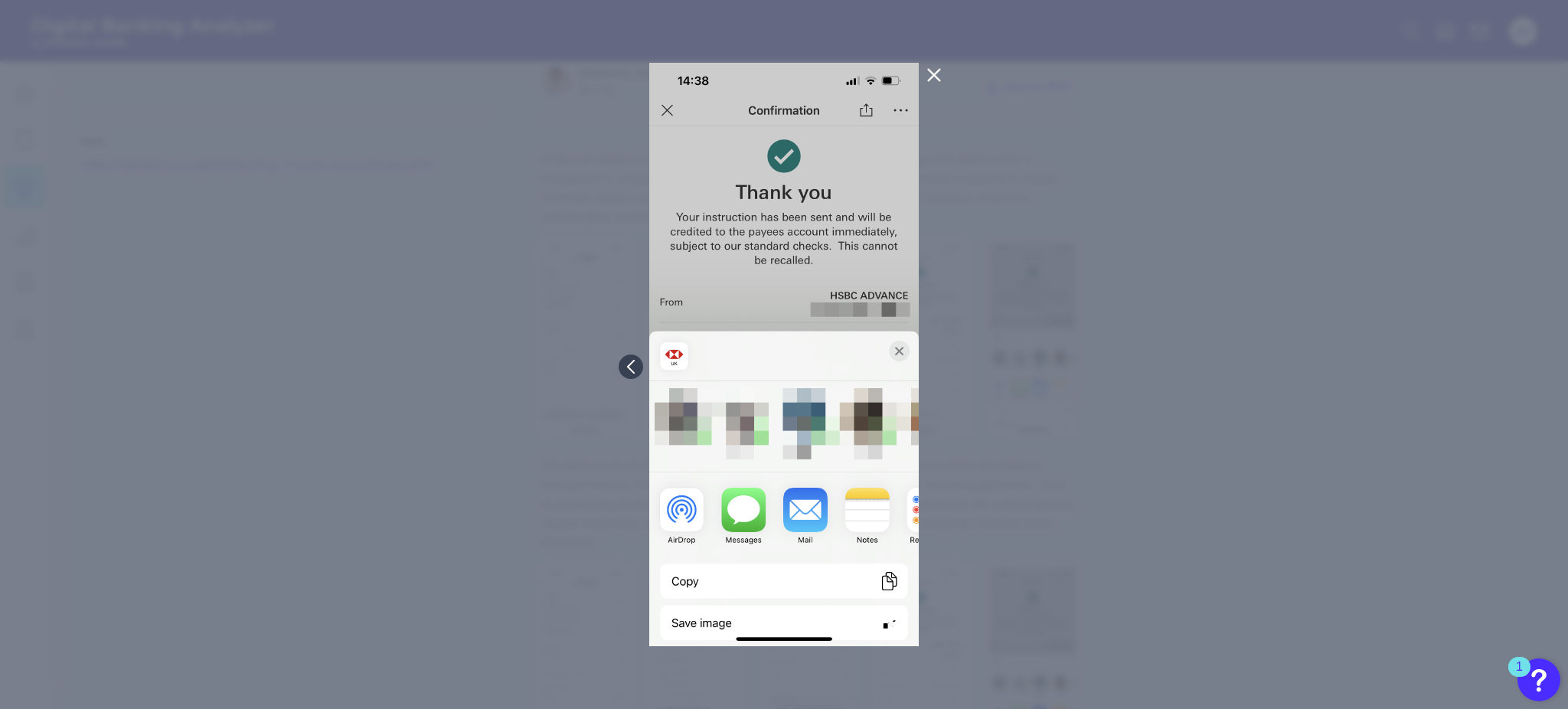
click at [941, 70] on icon at bounding box center [934, 75] width 19 height 19
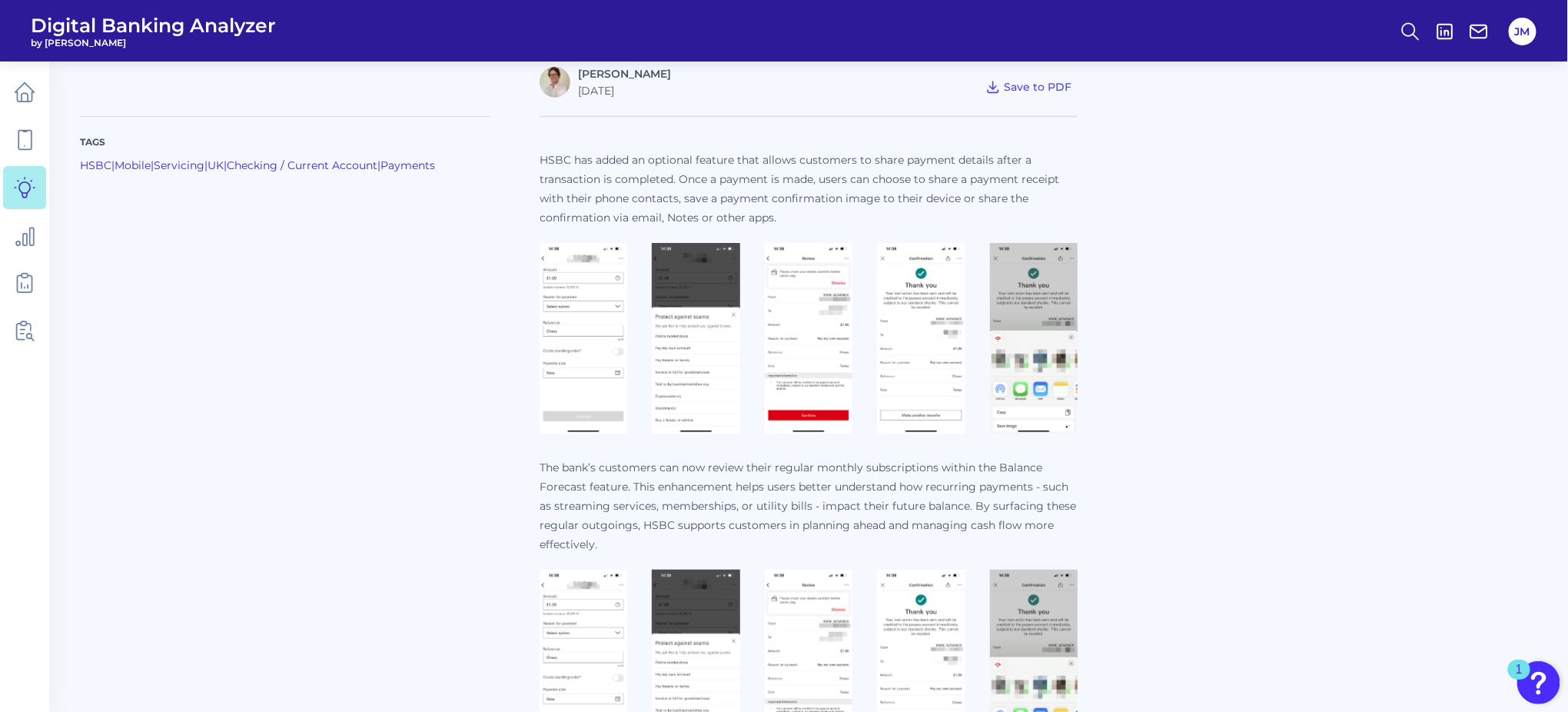
click at [912, 619] on img at bounding box center [921, 665] width 88 height 190
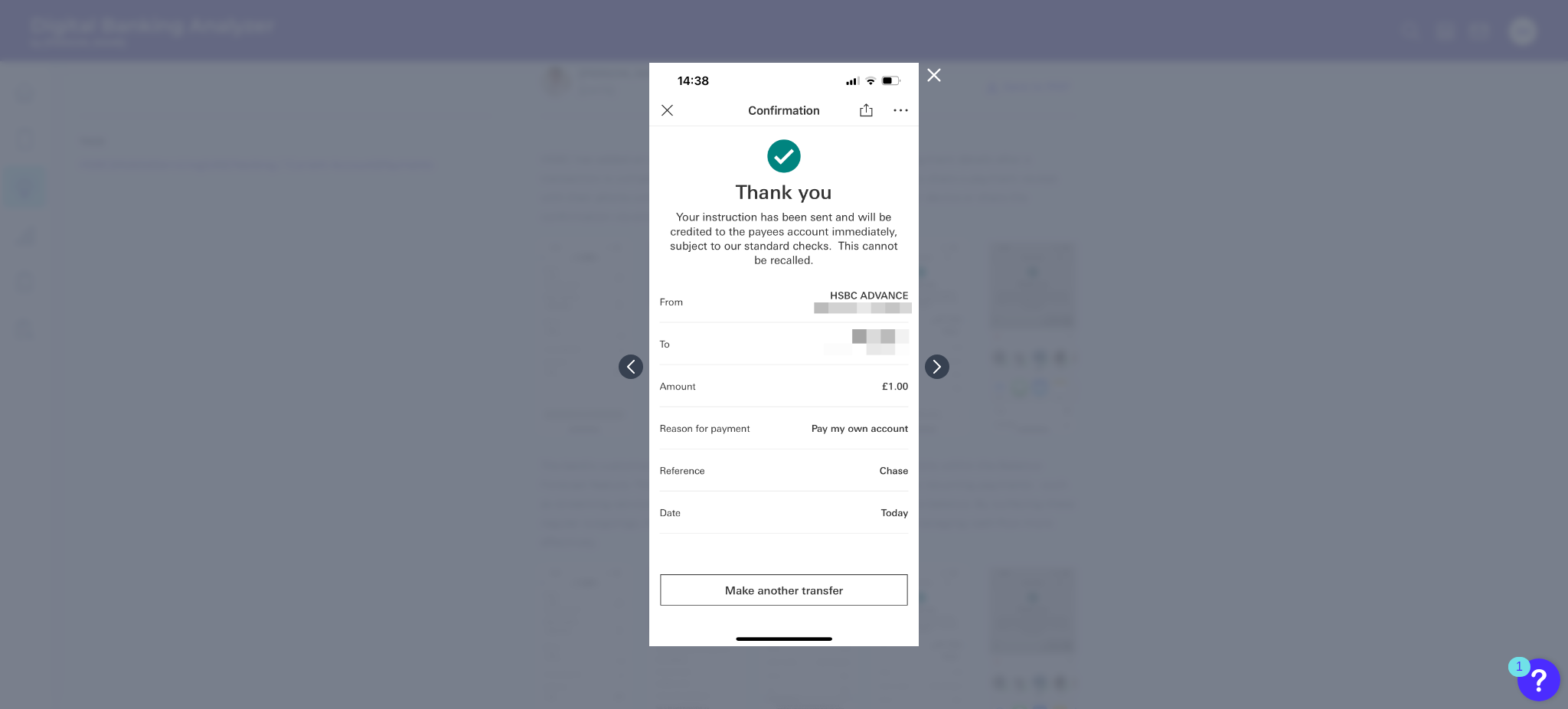
click at [926, 63] on button at bounding box center [934, 75] width 31 height 25
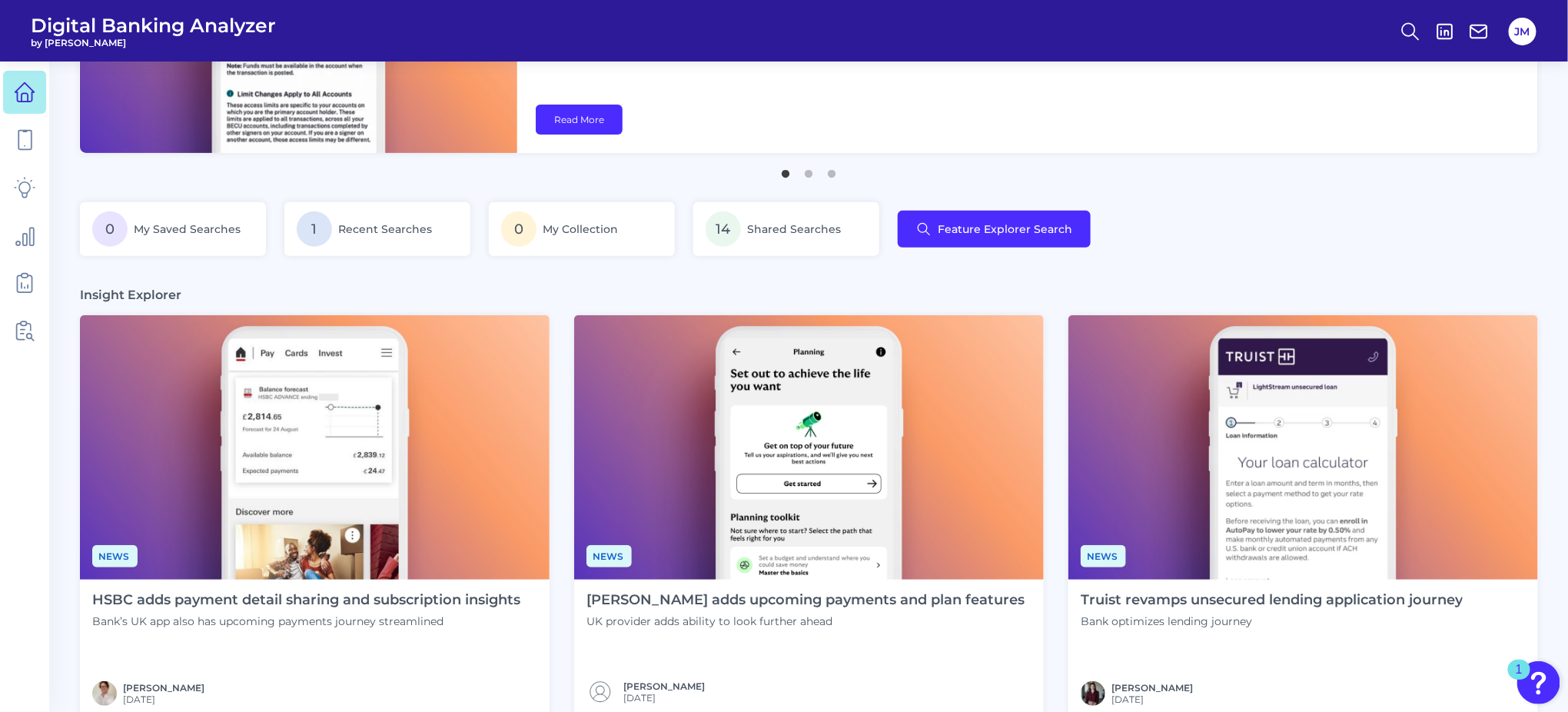
scroll to position [51, 0]
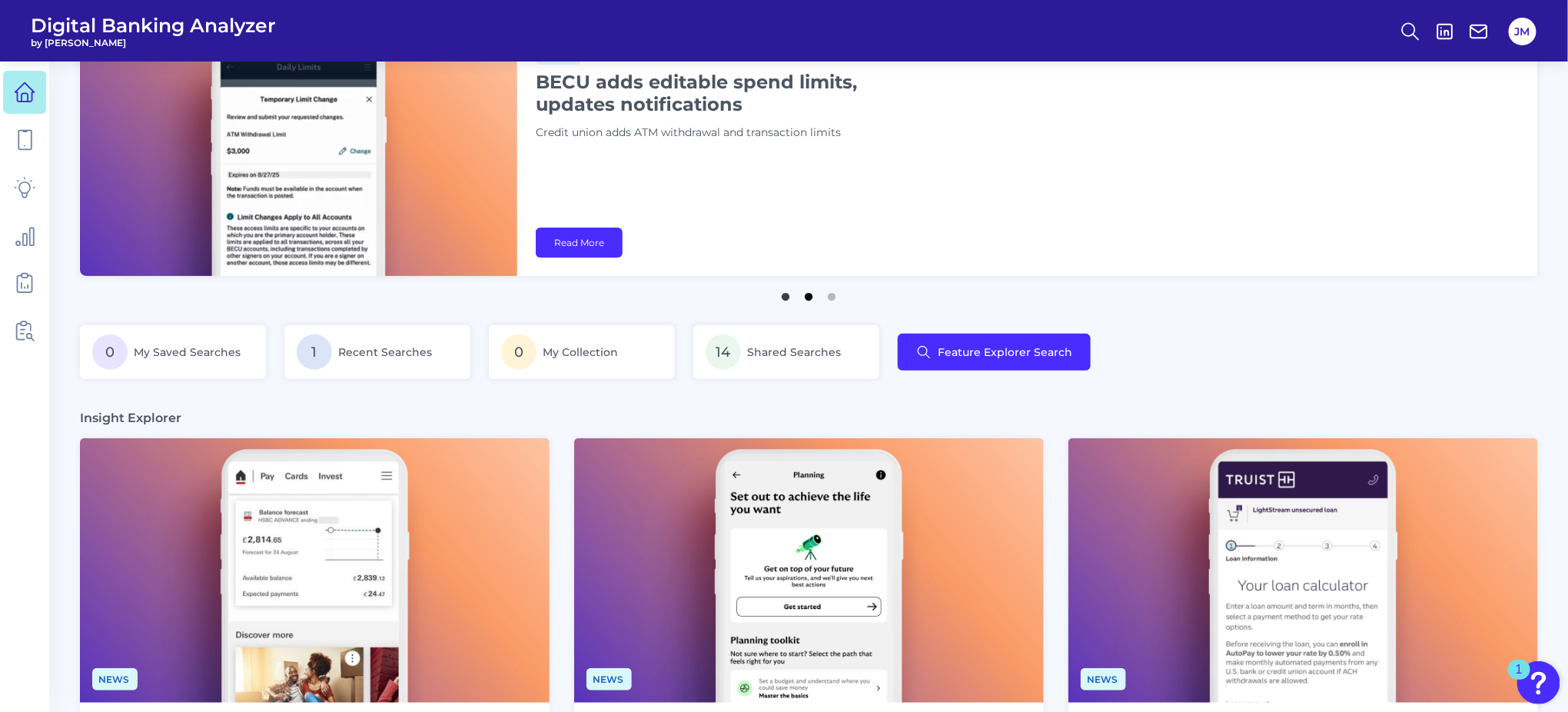
click at [814, 296] on button "2" at bounding box center [809, 293] width 16 height 16
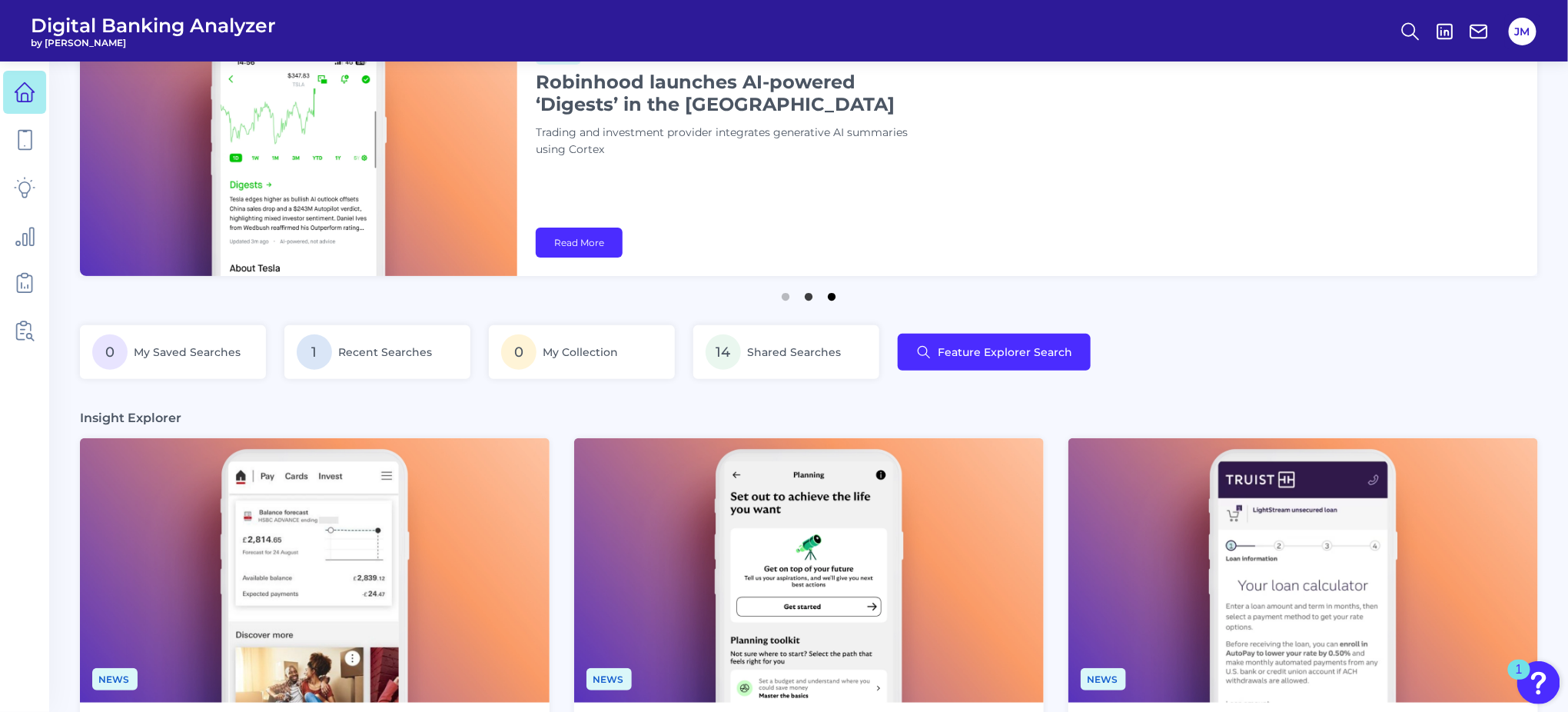
click at [828, 297] on button "3" at bounding box center [831, 293] width 16 height 16
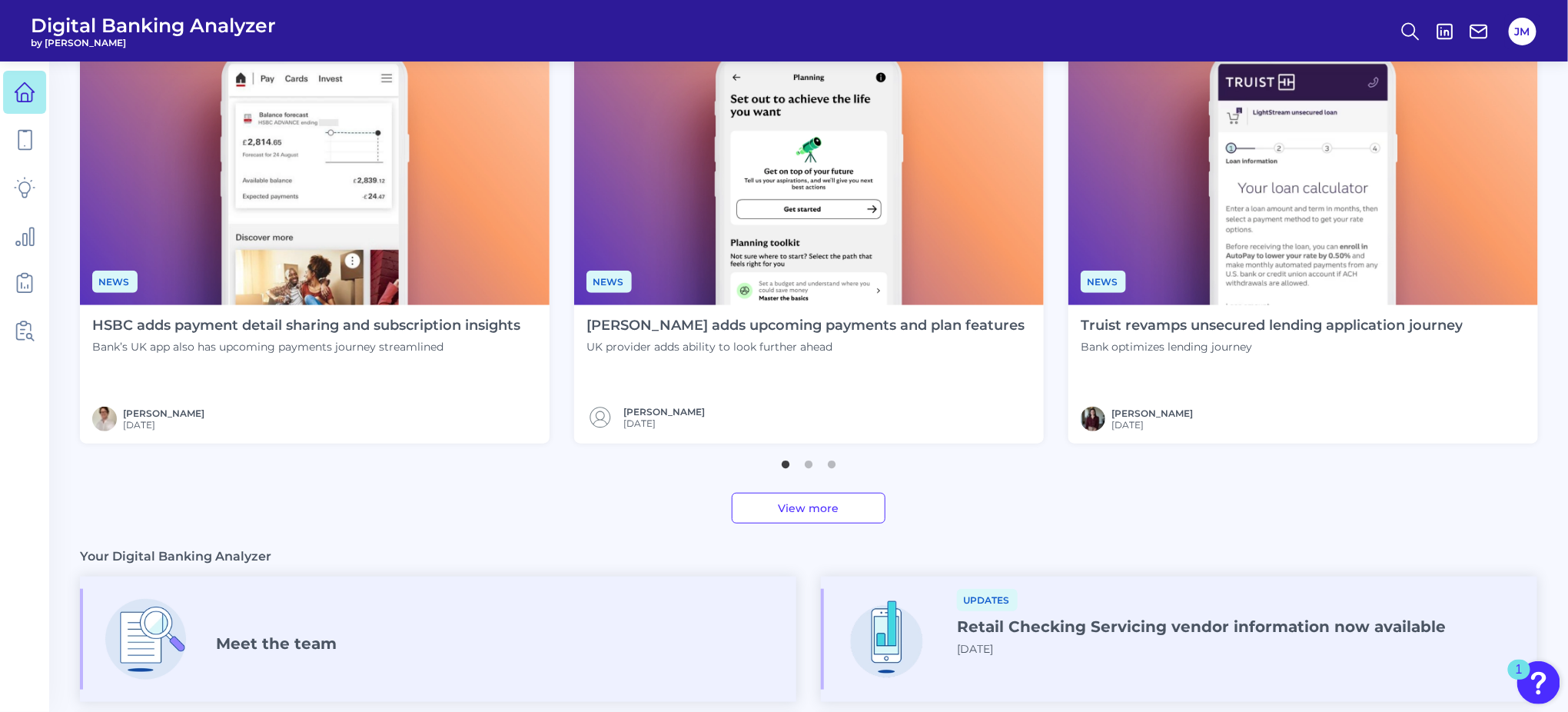
scroll to position [486, 0]
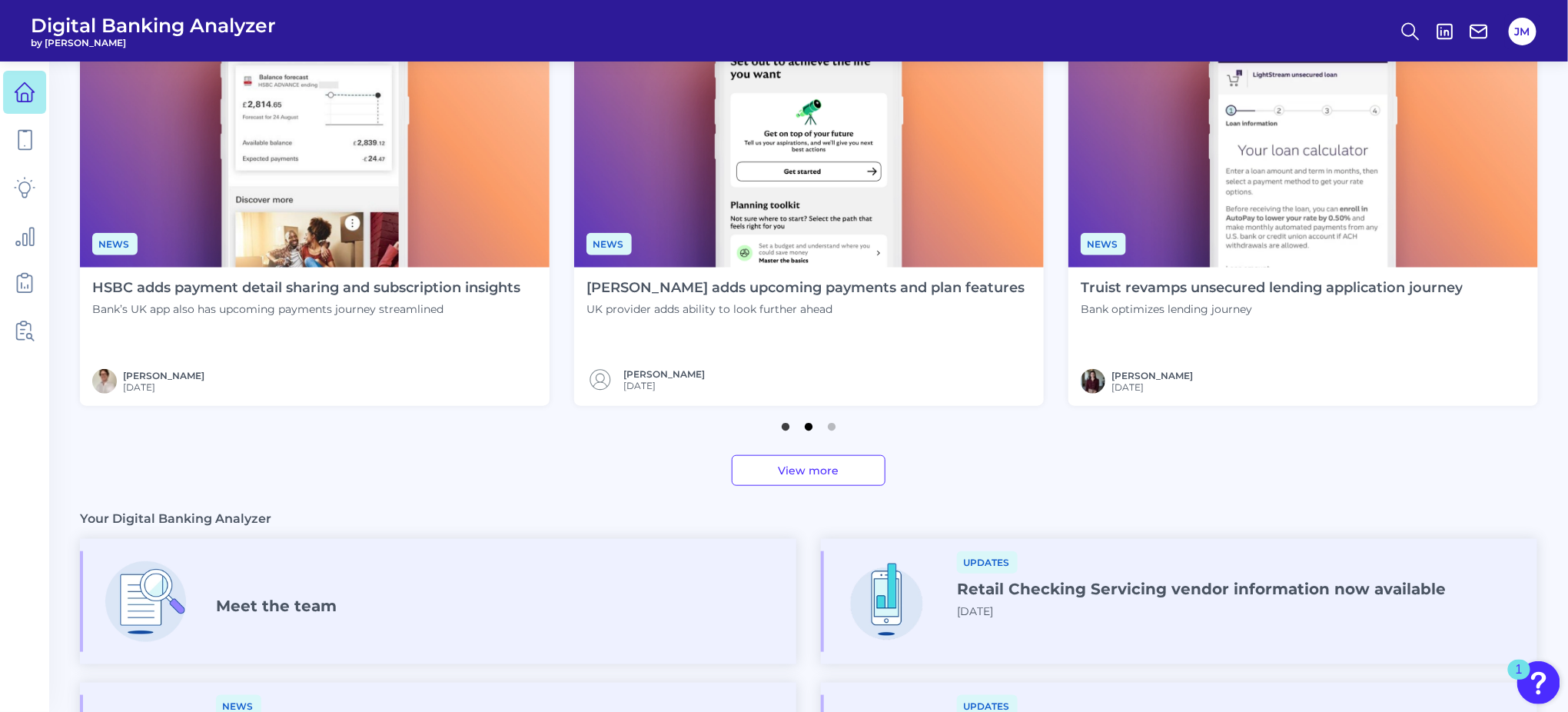
click at [810, 431] on button "2" at bounding box center [809, 423] width 16 height 16
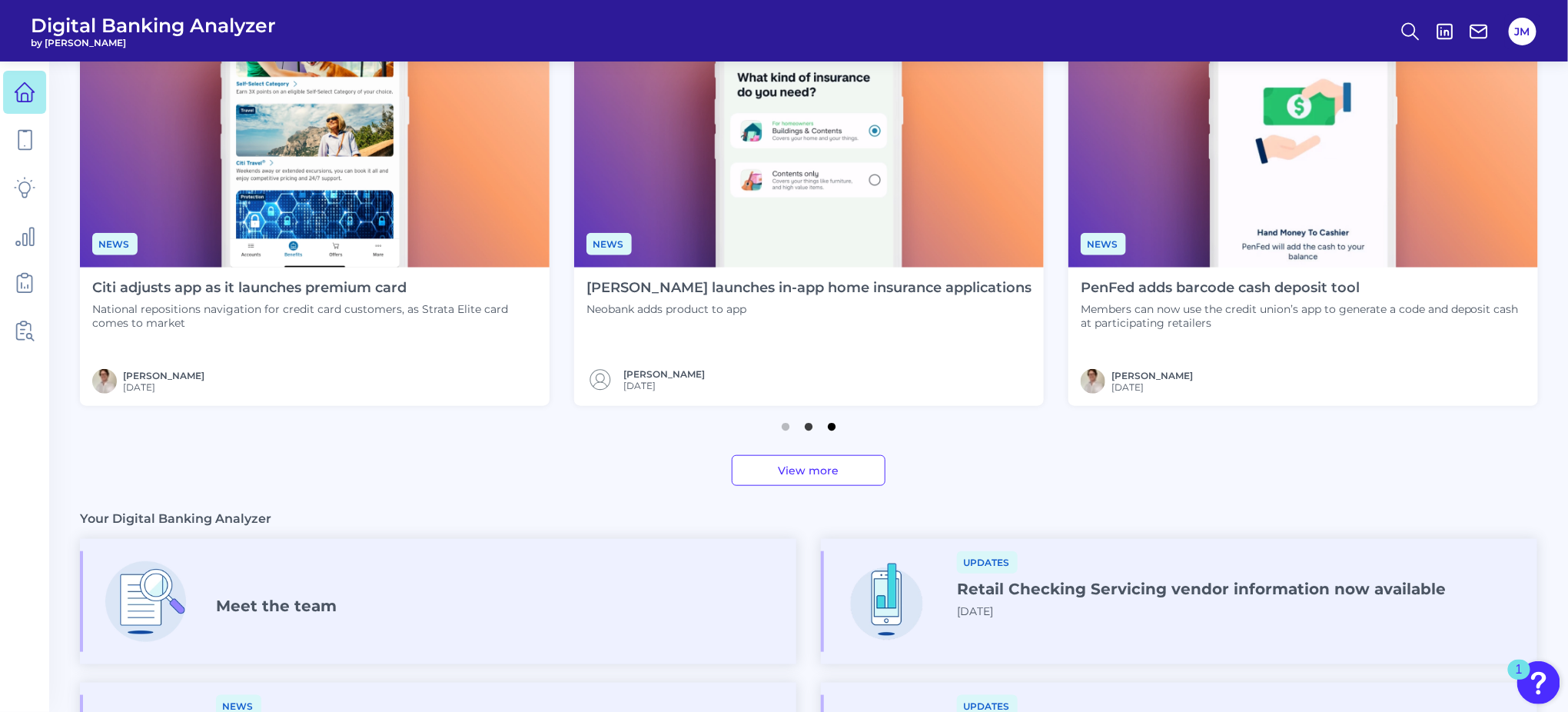
click at [829, 425] on button "3" at bounding box center [831, 423] width 16 height 16
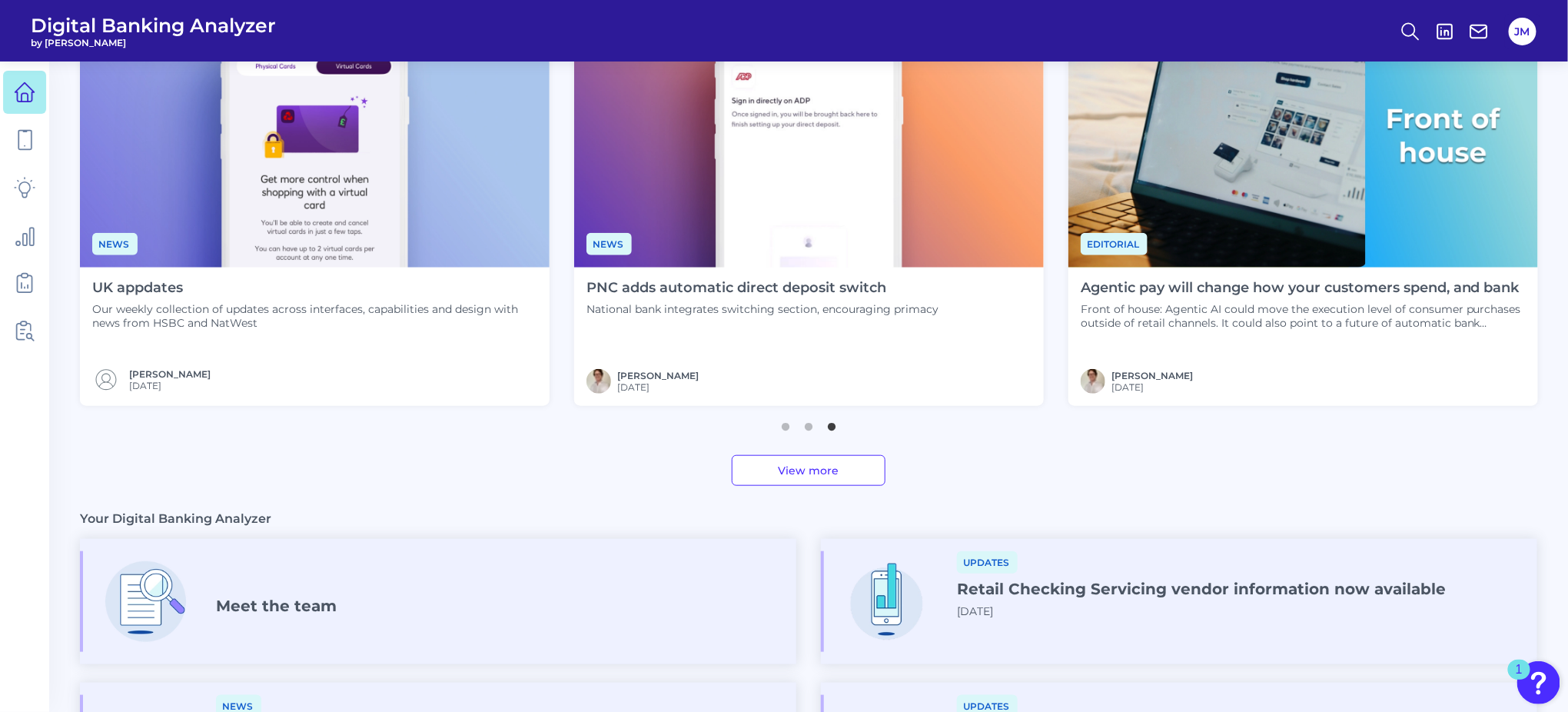
click at [761, 289] on h4 "PNC adds automatic direct deposit switch" at bounding box center [762, 288] width 352 height 17
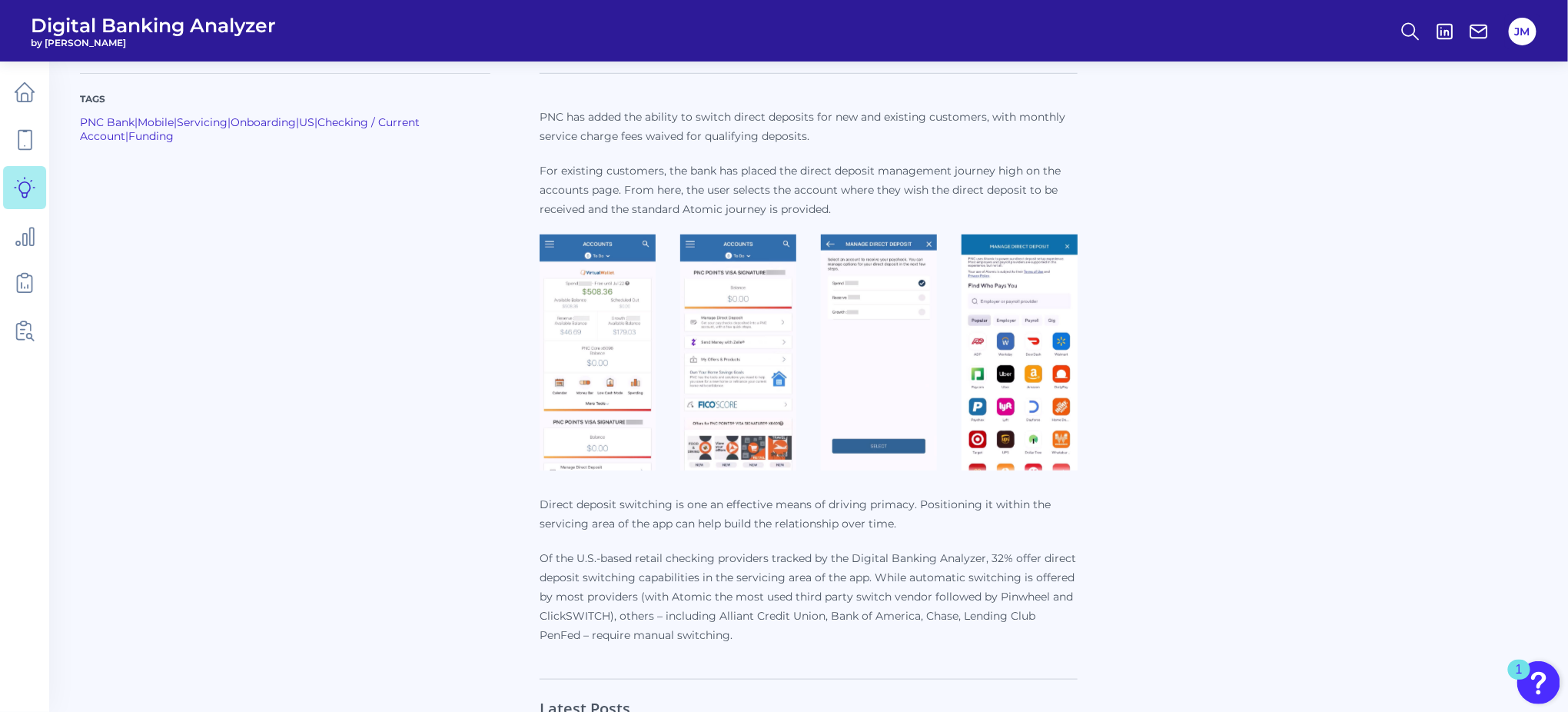
scroll to position [811, 0]
